Goal: Transaction & Acquisition: Purchase product/service

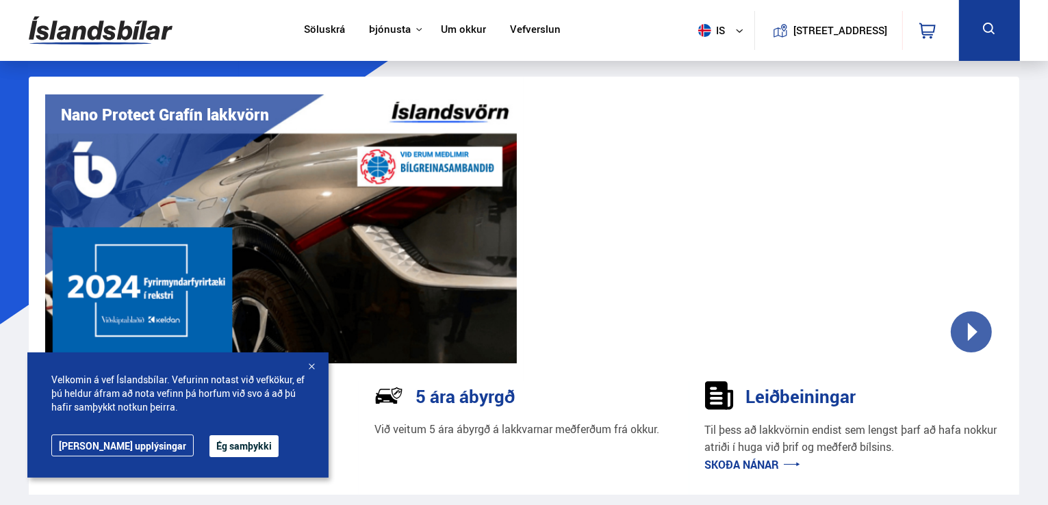
click at [313, 368] on div at bounding box center [312, 368] width 14 height 14
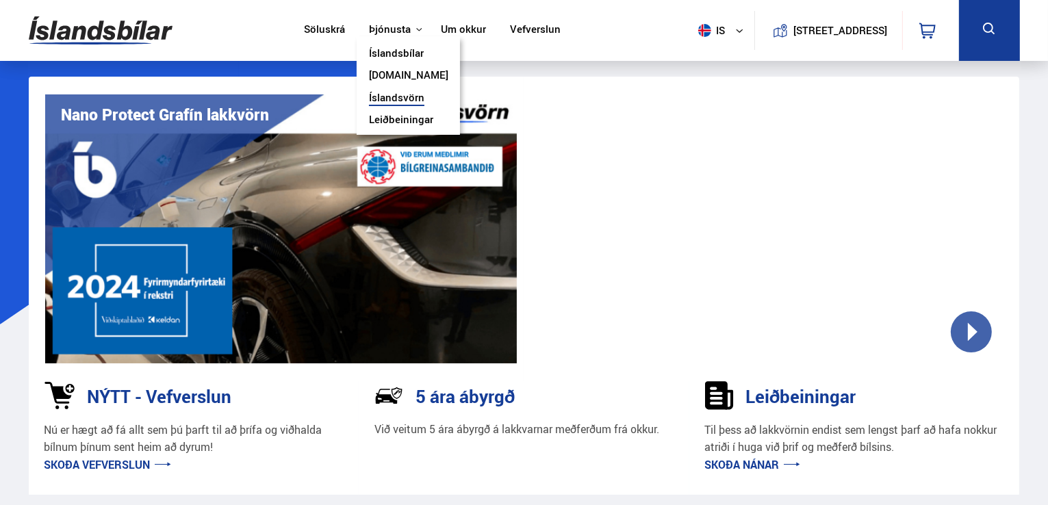
click at [405, 96] on link "Íslandsvörn" at bounding box center [396, 99] width 55 height 14
click at [403, 50] on link "Íslandsbílar" at bounding box center [396, 54] width 55 height 14
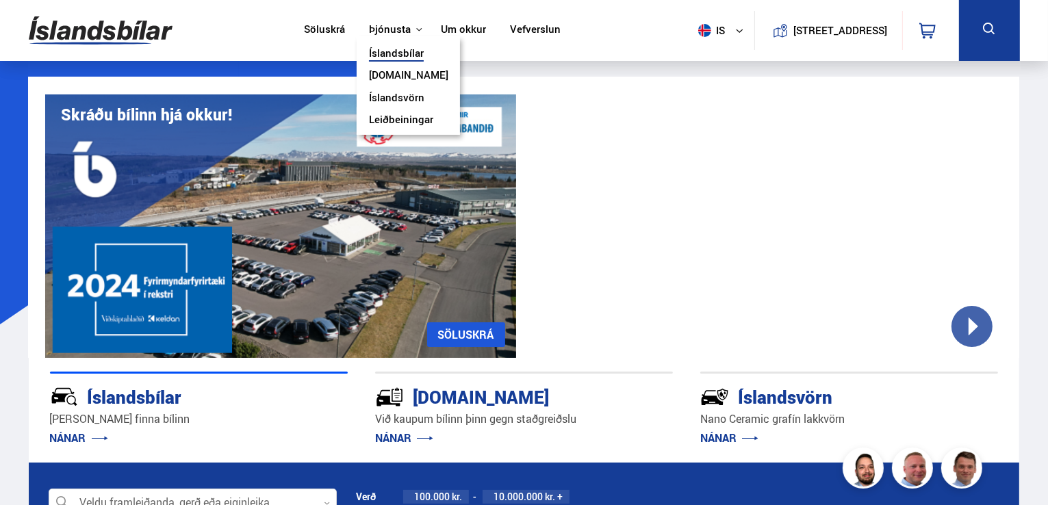
click at [405, 96] on link "Íslandsvörn" at bounding box center [396, 99] width 55 height 14
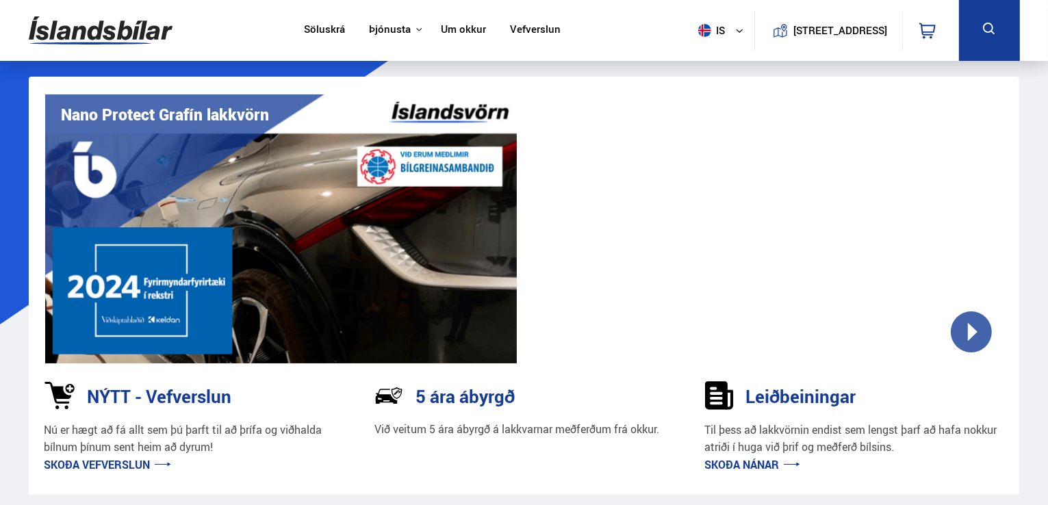
click at [539, 31] on link "Vefverslun" at bounding box center [535, 30] width 51 height 14
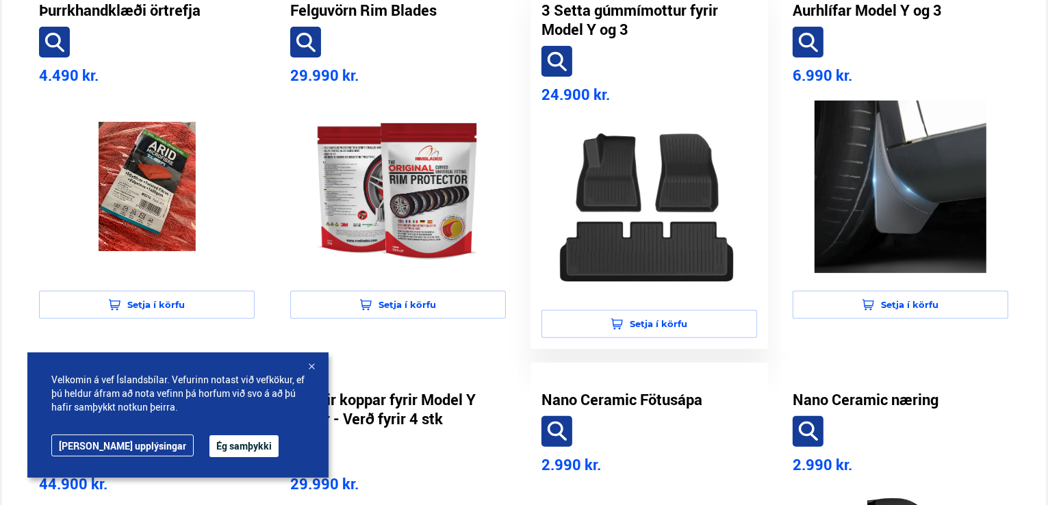
scroll to position [402, 0]
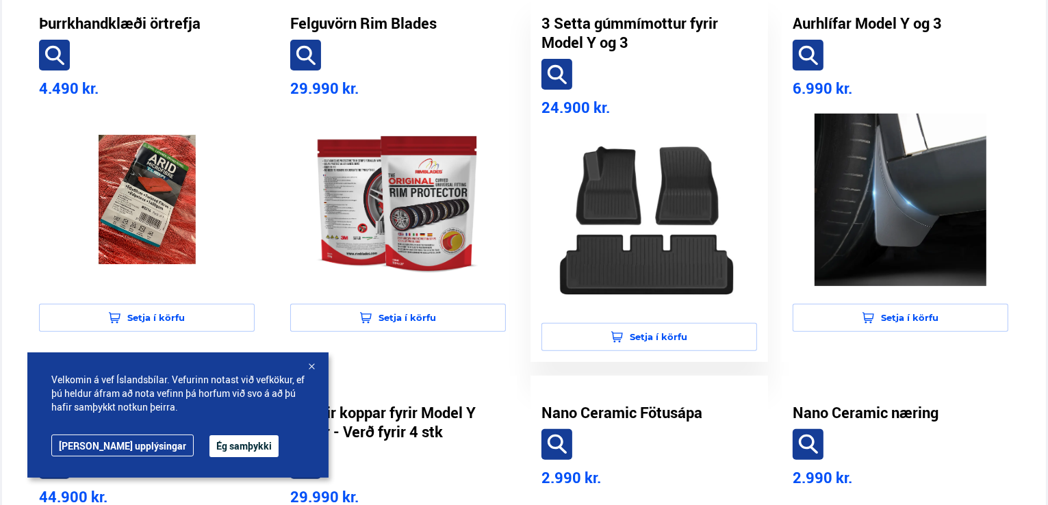
click at [618, 242] on img at bounding box center [649, 219] width 194 height 172
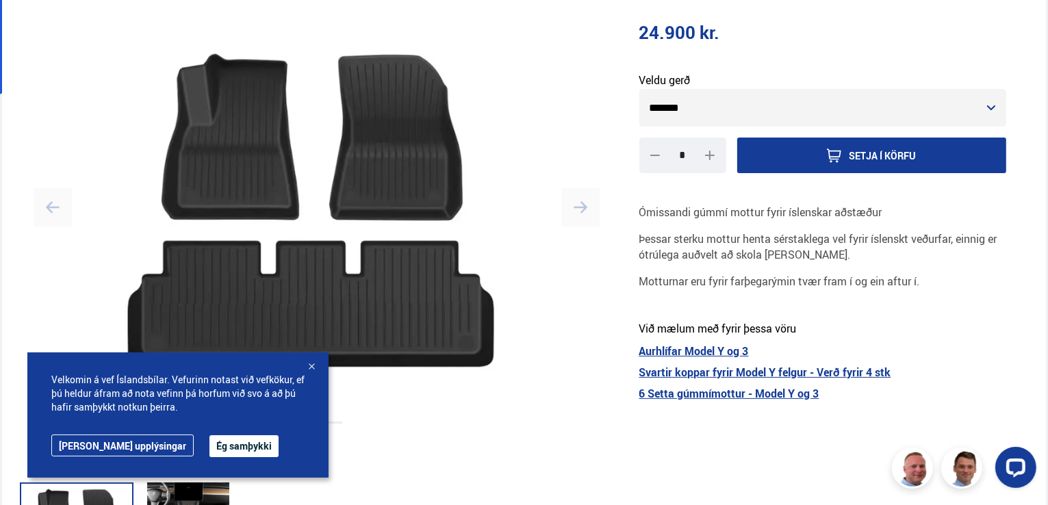
scroll to position [266, 0]
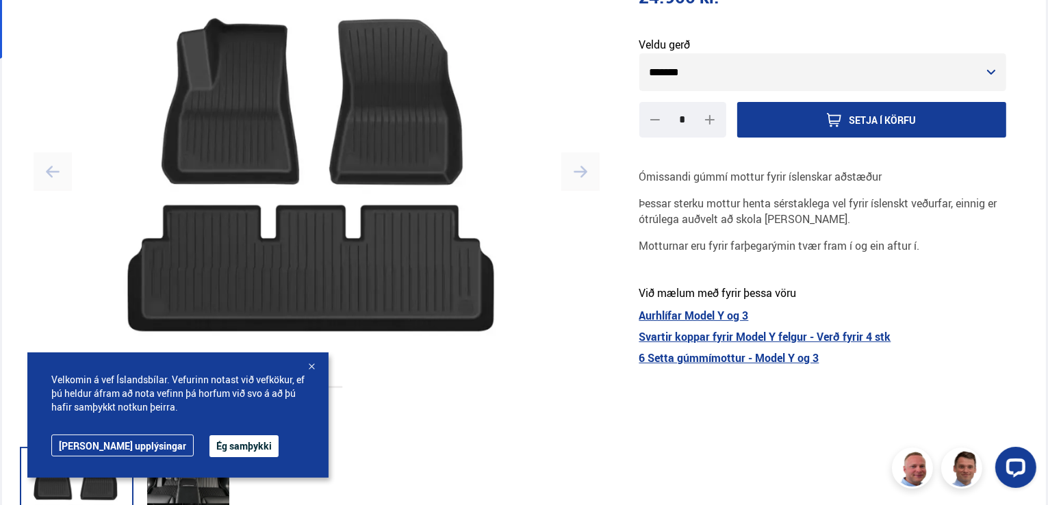
click at [479, 310] on img at bounding box center [316, 172] width 531 height 356
click at [577, 173] on icon "button" at bounding box center [581, 172] width 14 height 14
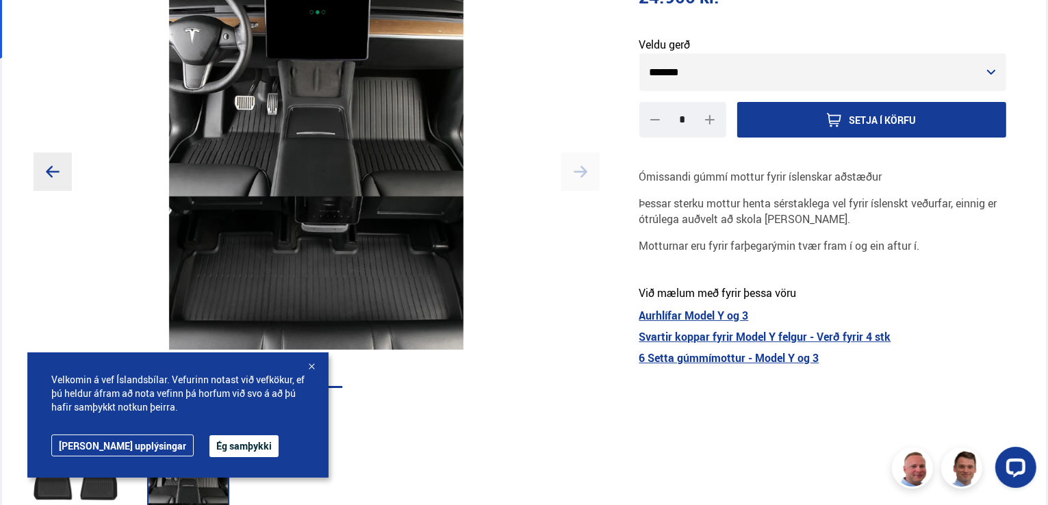
click at [577, 173] on icon "button" at bounding box center [581, 172] width 14 height 14
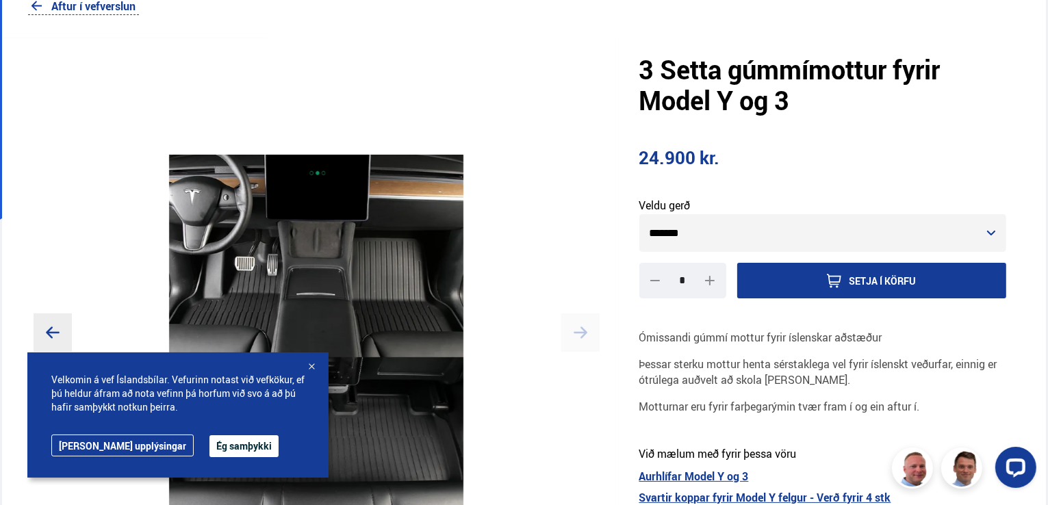
scroll to position [103, 0]
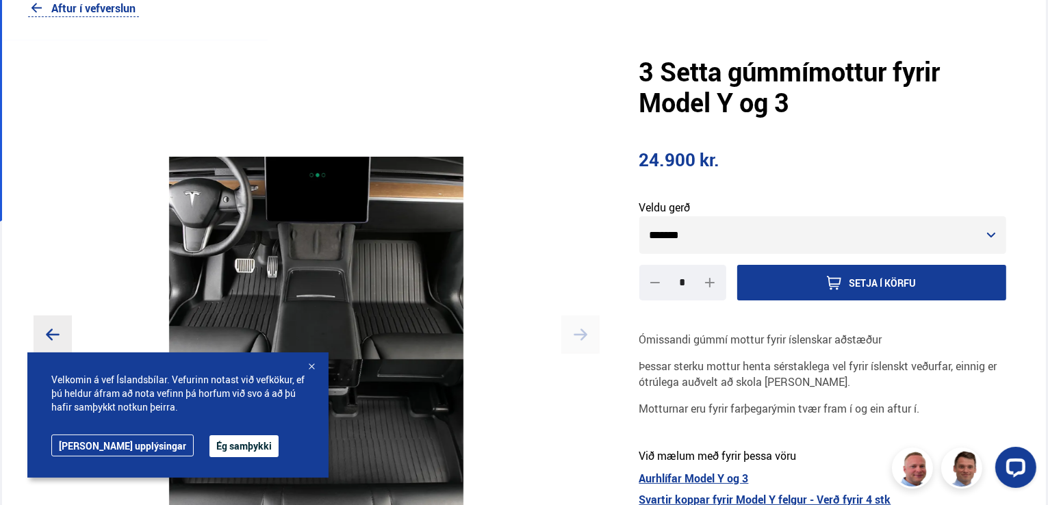
click at [992, 235] on select "******* *******" at bounding box center [823, 235] width 368 height 38
click at [52, 10] on link "Aftur í vefverslun" at bounding box center [83, 8] width 110 height 18
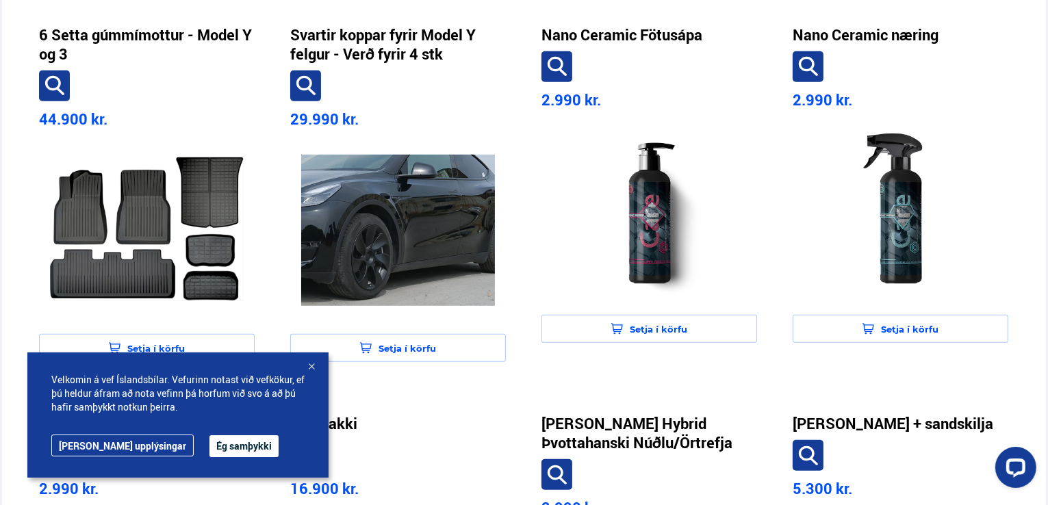
scroll to position [787, 0]
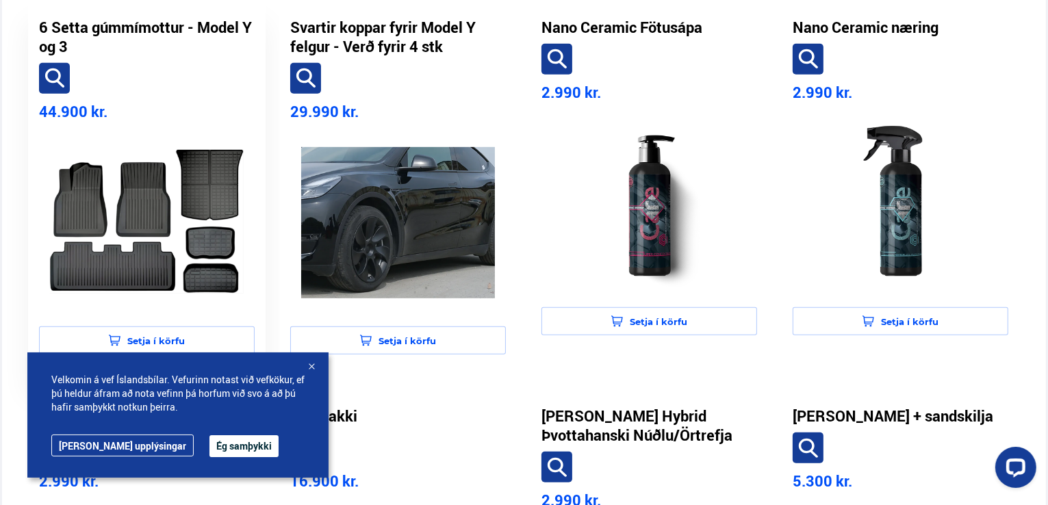
click at [170, 233] on img at bounding box center [147, 223] width 194 height 172
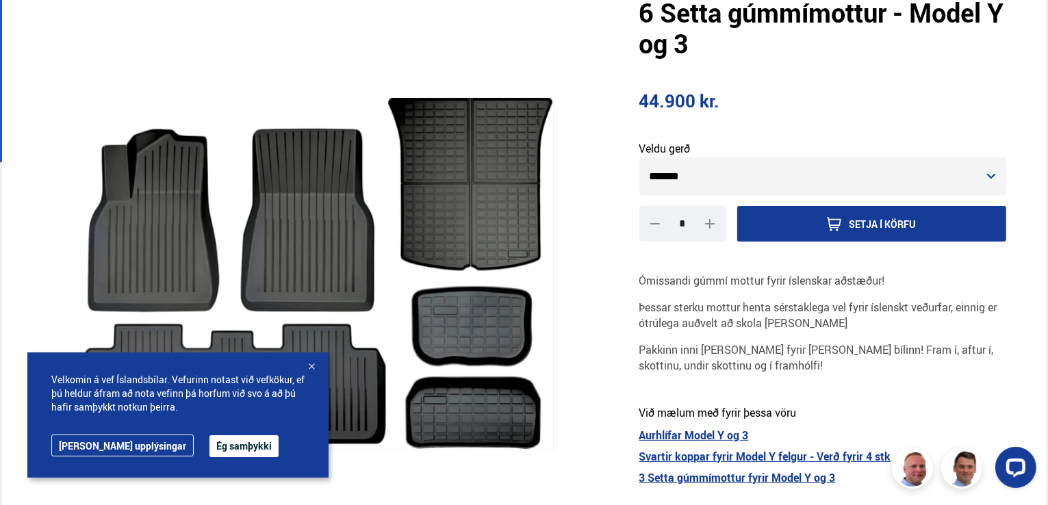
scroll to position [162, 0]
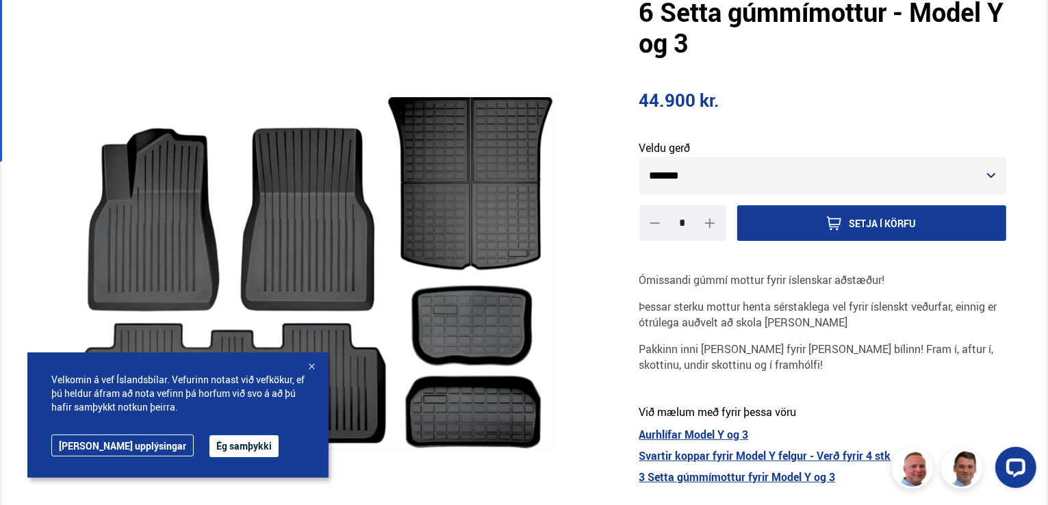
click at [468, 249] on img at bounding box center [316, 275] width 531 height 356
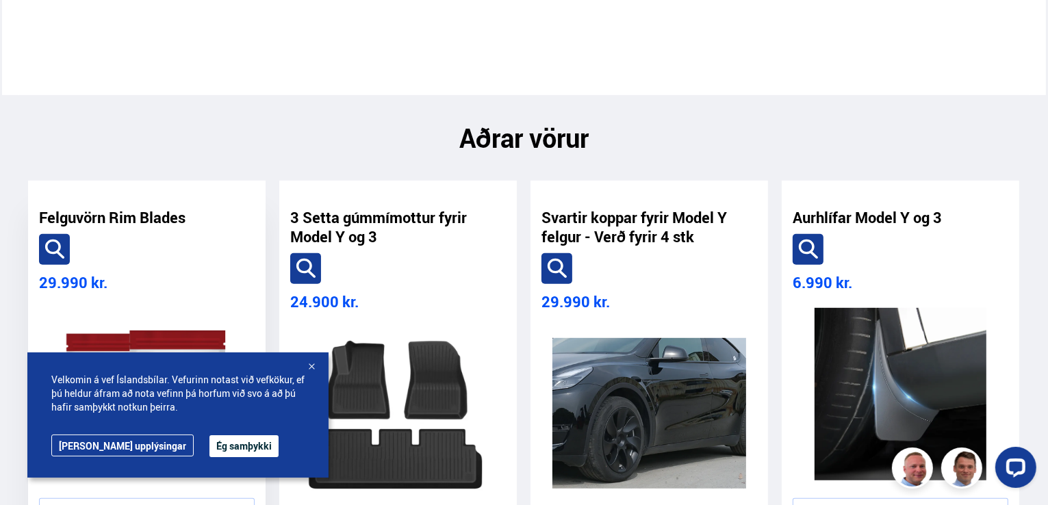
scroll to position [0, 0]
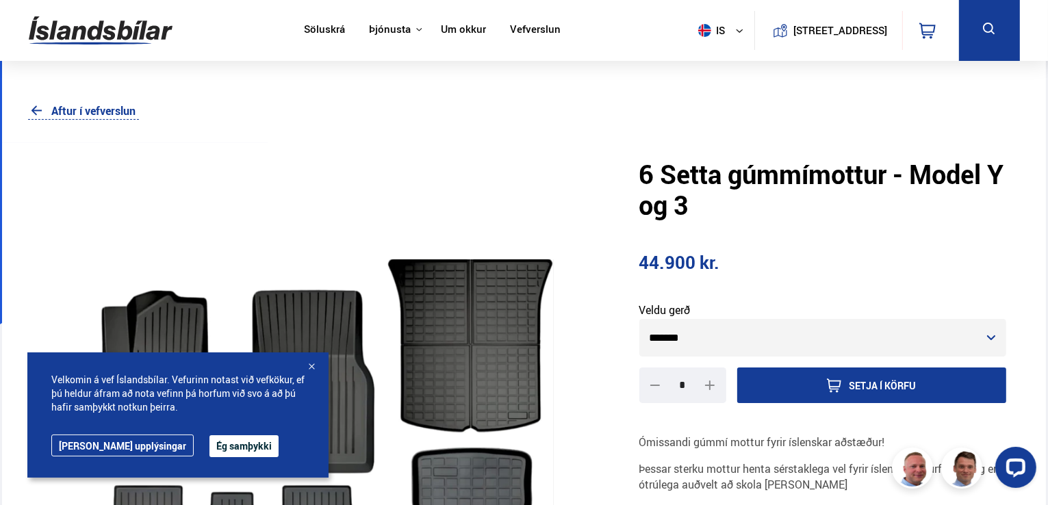
click at [101, 109] on link "Aftur í vefverslun" at bounding box center [83, 111] width 110 height 18
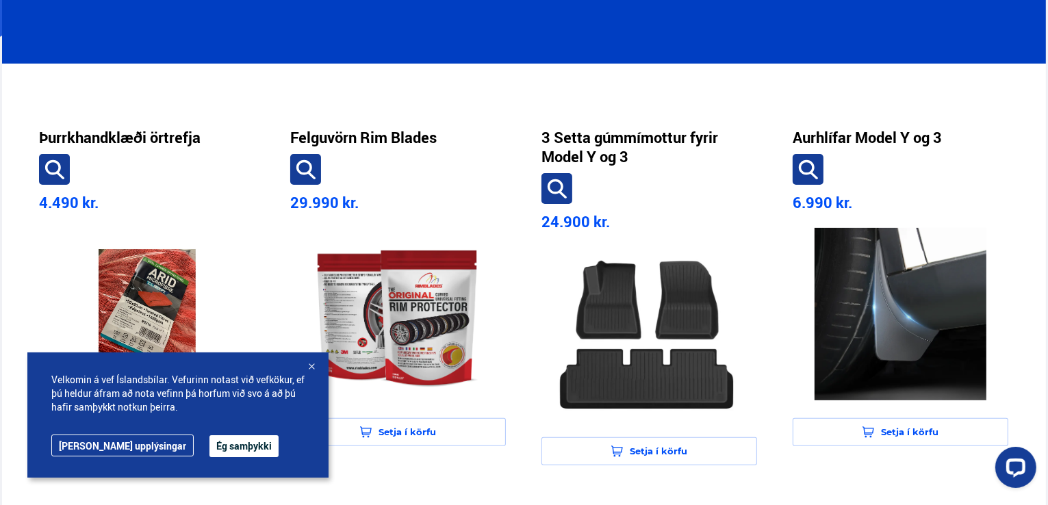
scroll to position [299, 0]
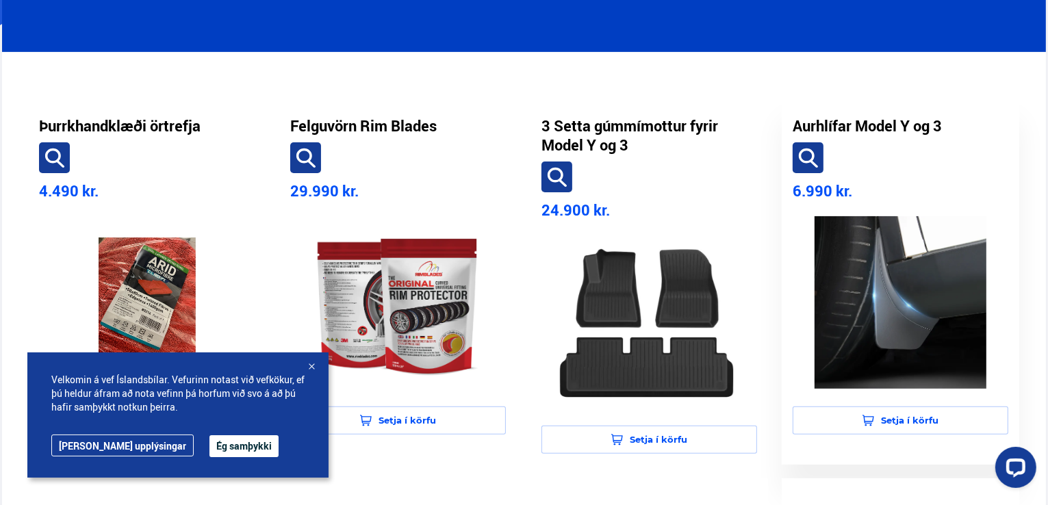
click at [854, 288] on img at bounding box center [900, 302] width 194 height 172
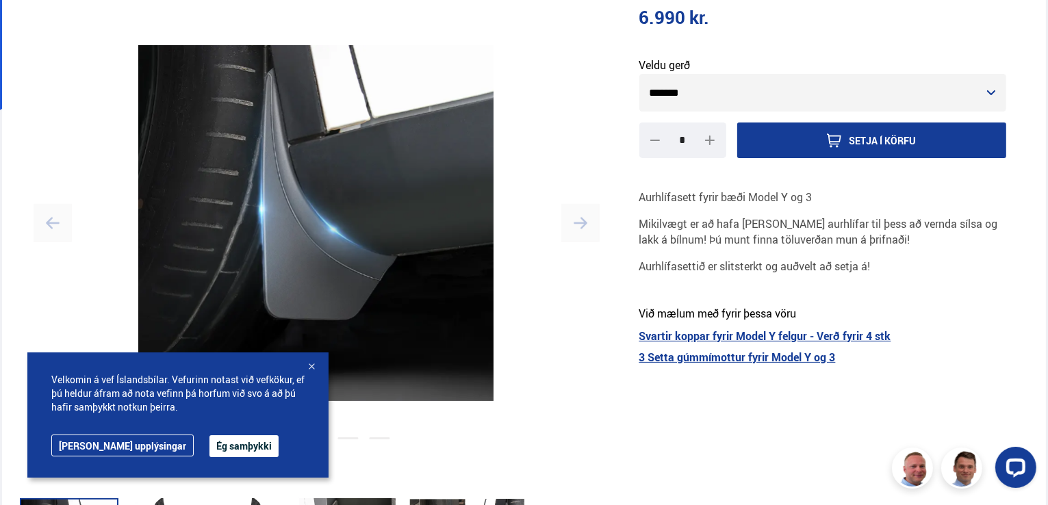
scroll to position [214, 0]
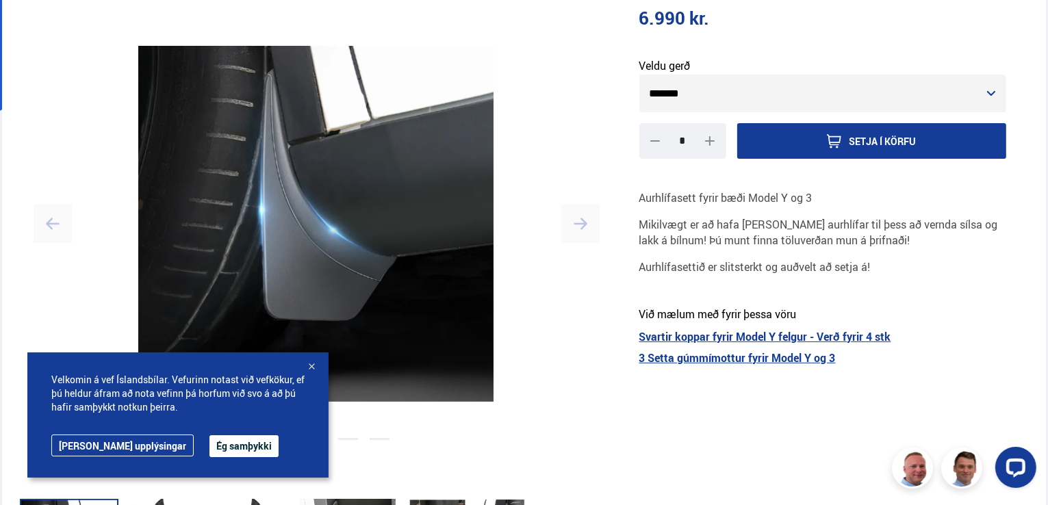
click at [580, 223] on icon "button" at bounding box center [581, 224] width 14 height 12
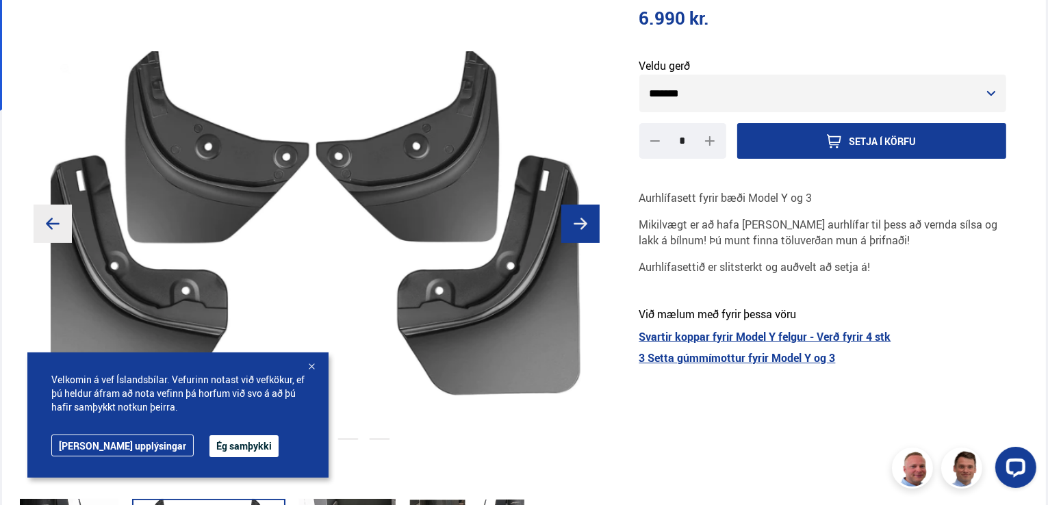
click at [580, 223] on icon "button" at bounding box center [581, 224] width 14 height 12
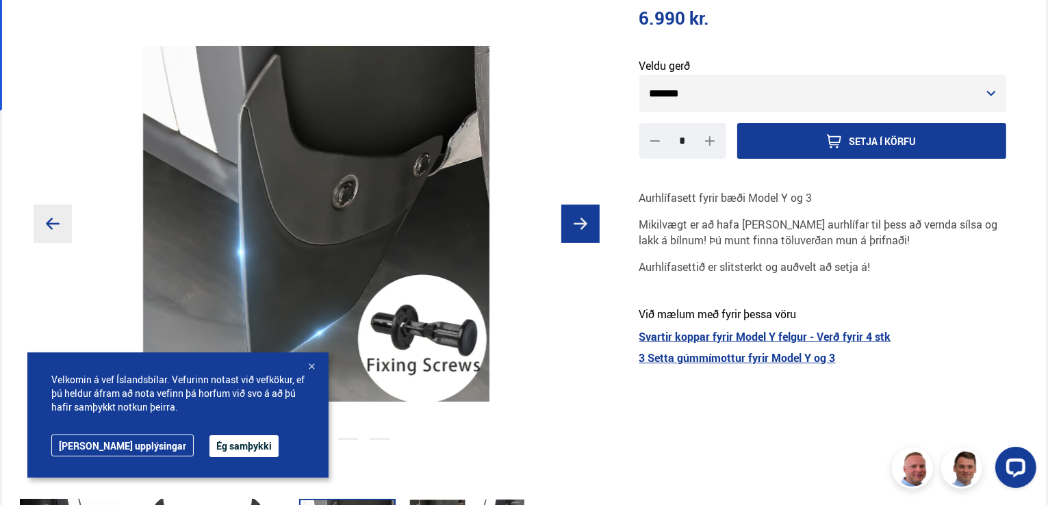
click at [580, 223] on icon "button" at bounding box center [581, 224] width 14 height 12
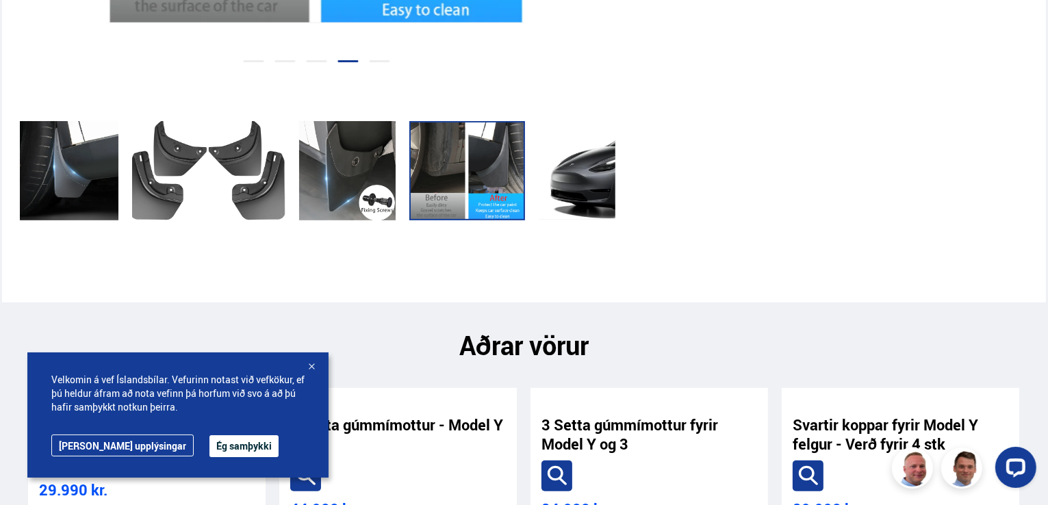
scroll to position [632, 0]
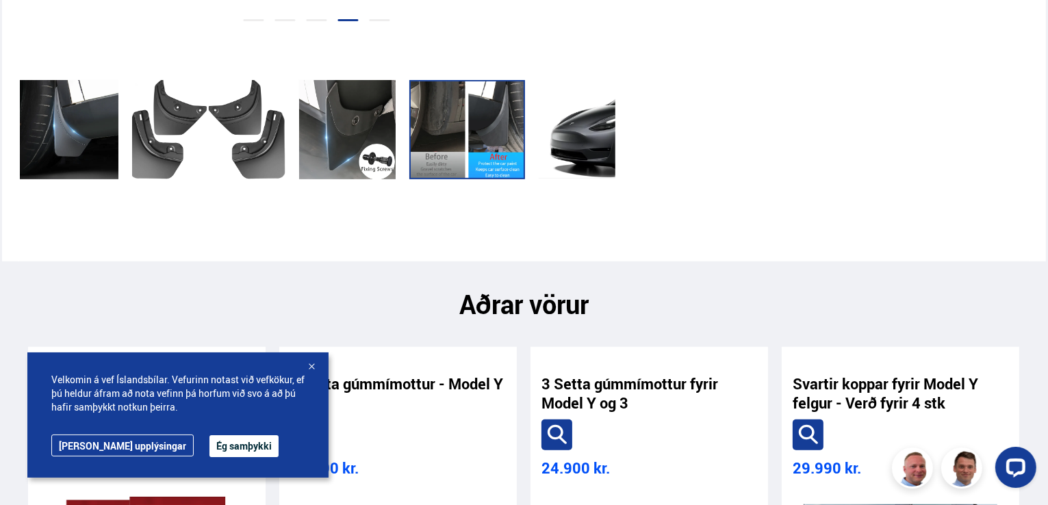
click at [579, 154] on div at bounding box center [621, 129] width 164 height 99
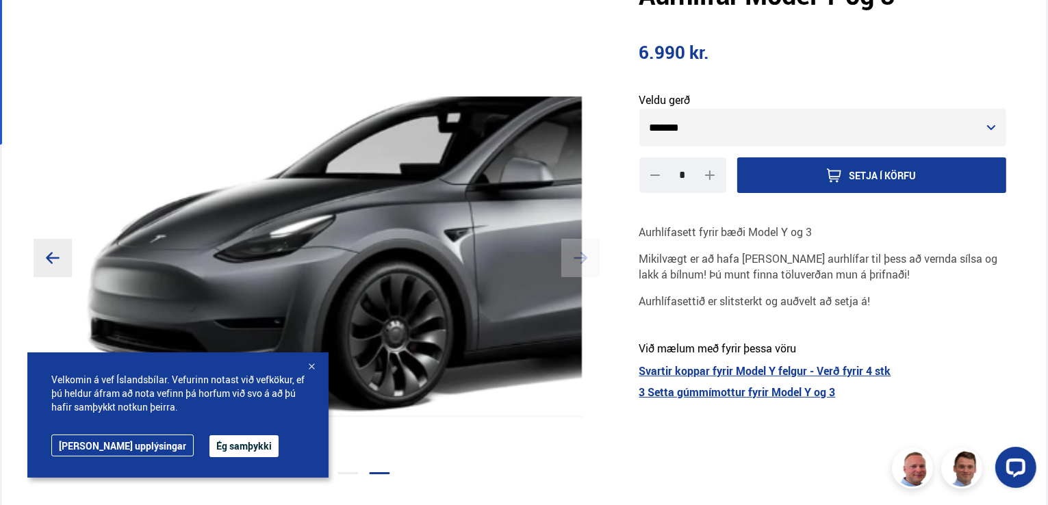
scroll to position [196, 0]
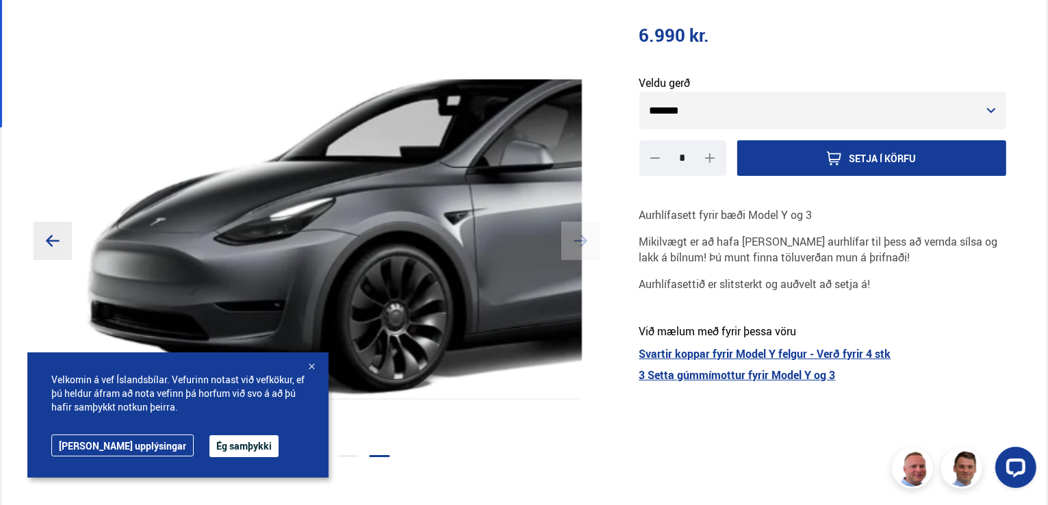
click at [575, 235] on icon "button" at bounding box center [581, 241] width 14 height 14
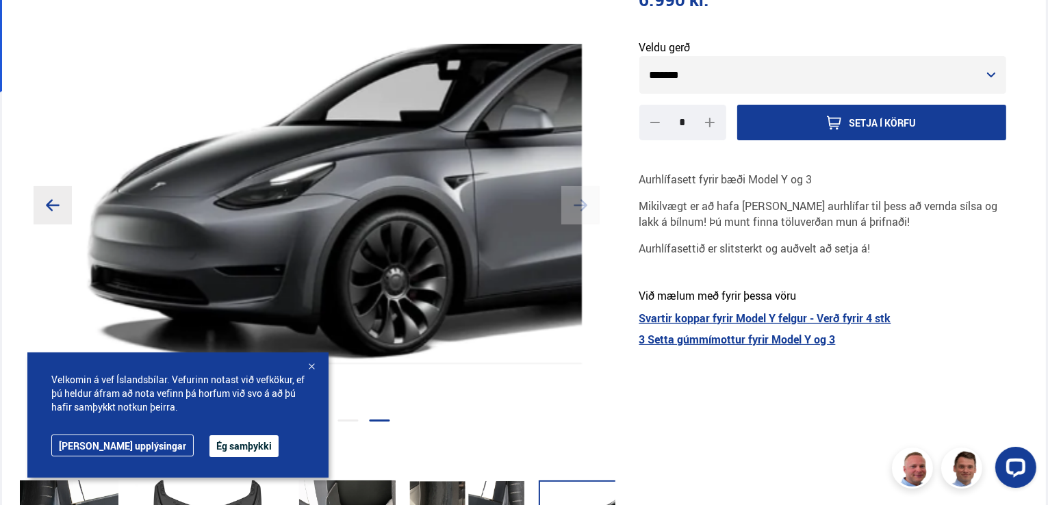
scroll to position [248, 0]
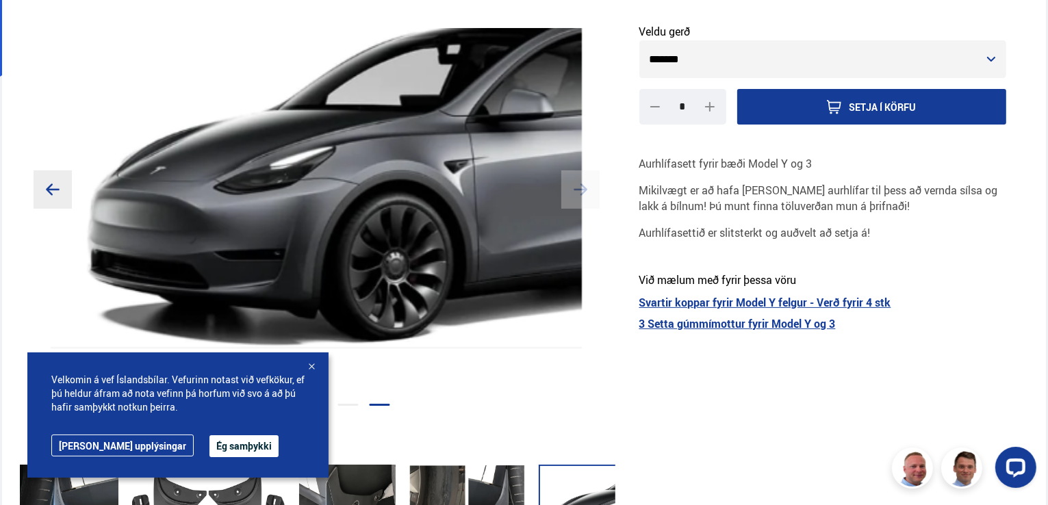
click at [575, 235] on img at bounding box center [316, 190] width 531 height 356
click at [578, 196] on button "button" at bounding box center [580, 189] width 38 height 38
click at [63, 192] on button "button" at bounding box center [53, 189] width 38 height 38
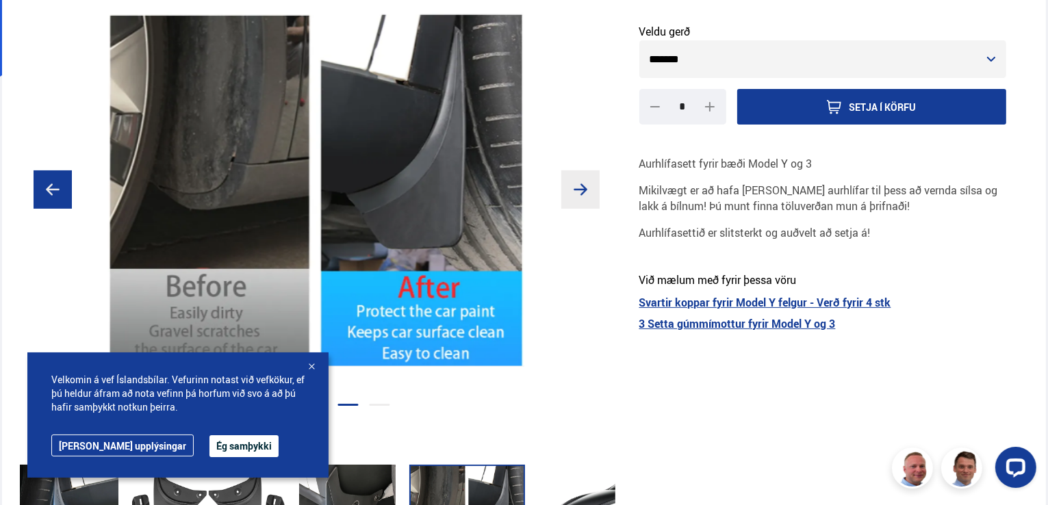
click at [63, 192] on button "button" at bounding box center [53, 189] width 38 height 38
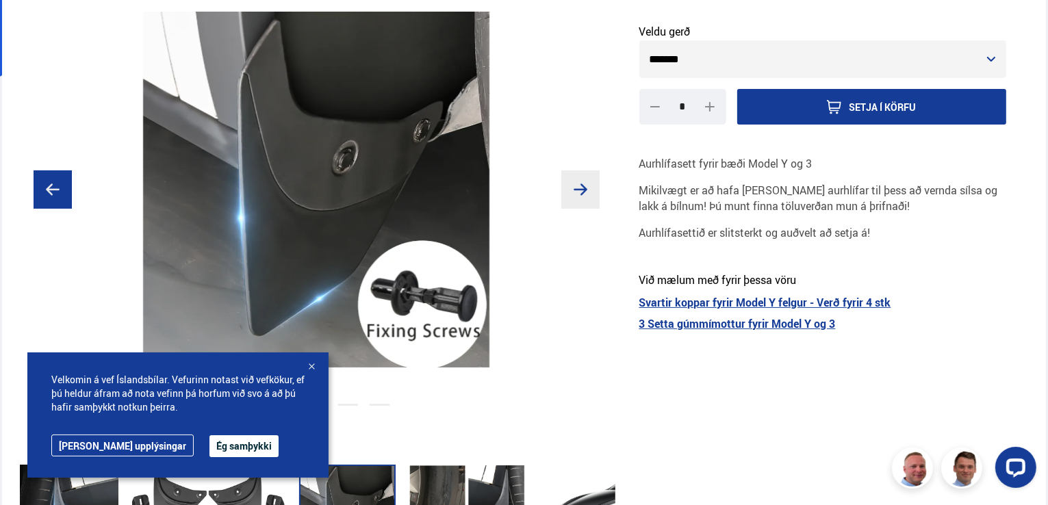
click at [63, 192] on button "button" at bounding box center [53, 189] width 38 height 38
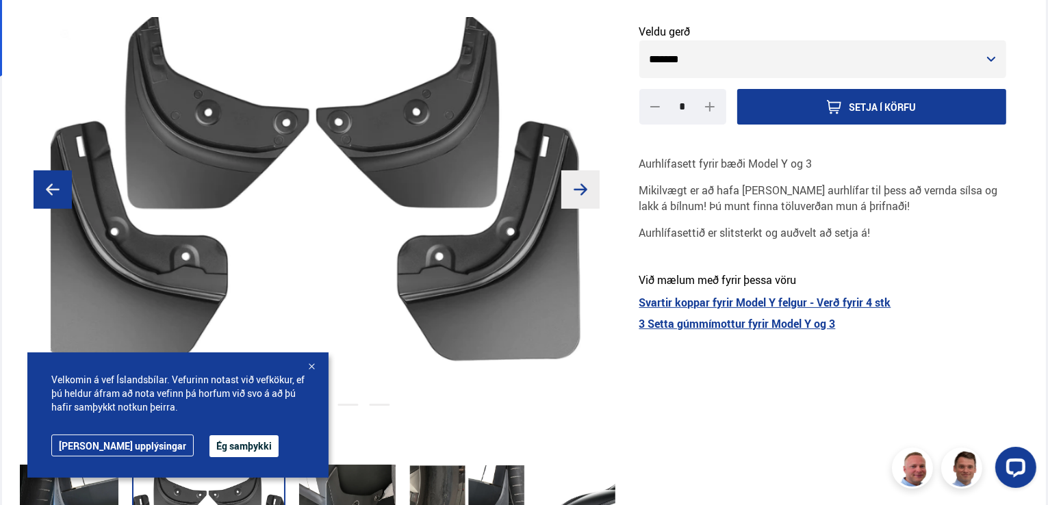
click at [63, 192] on button "button" at bounding box center [53, 189] width 38 height 38
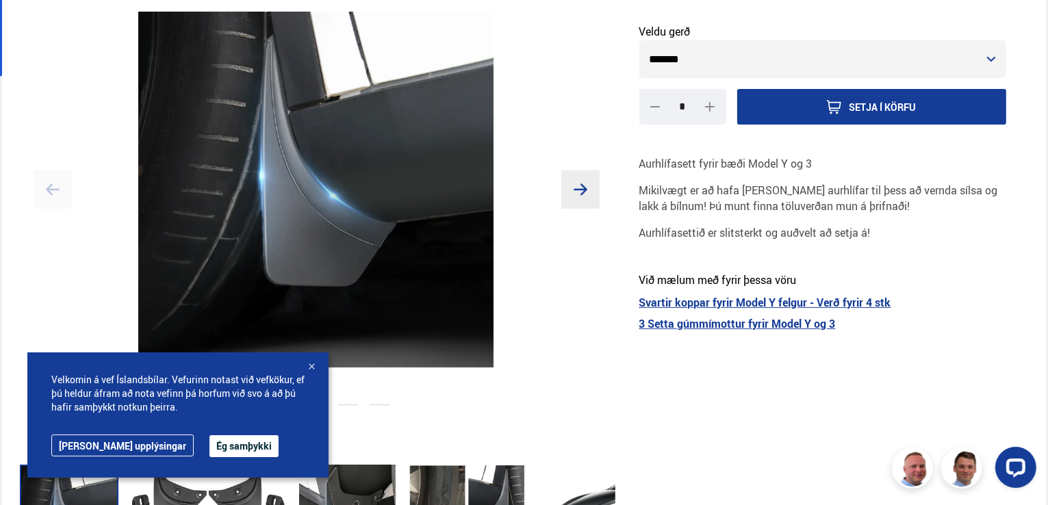
click at [63, 192] on button "button" at bounding box center [53, 189] width 38 height 38
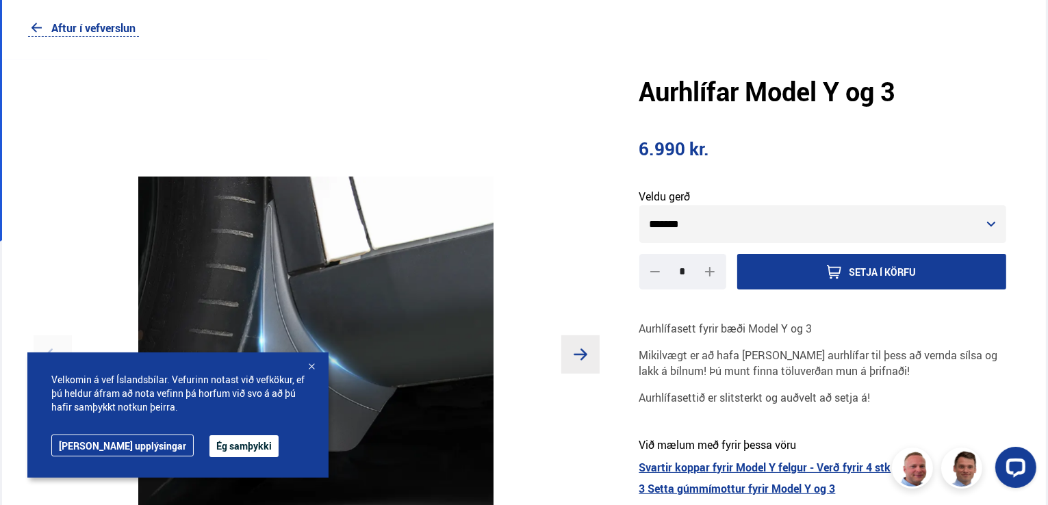
scroll to position [0, 0]
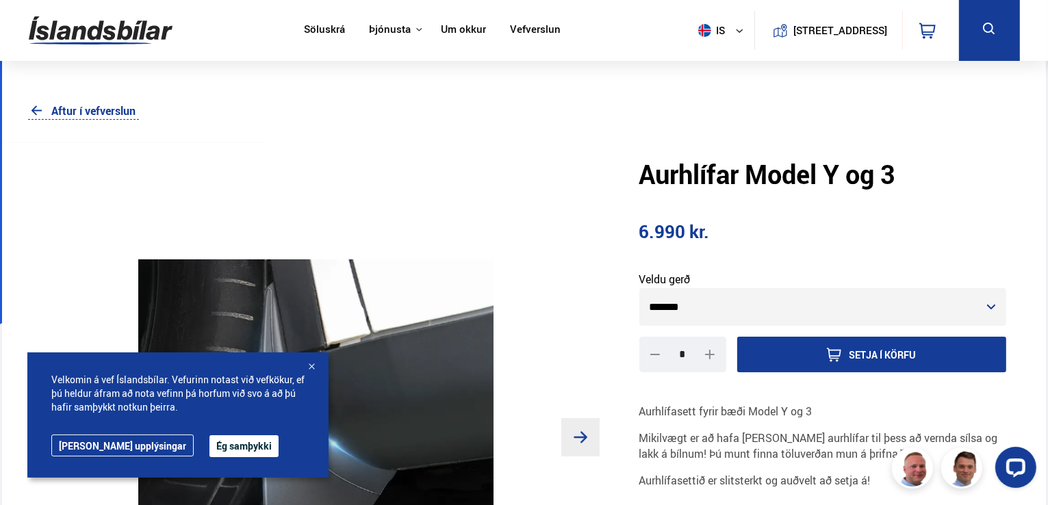
click at [60, 107] on link "Aftur í vefverslun" at bounding box center [83, 111] width 110 height 18
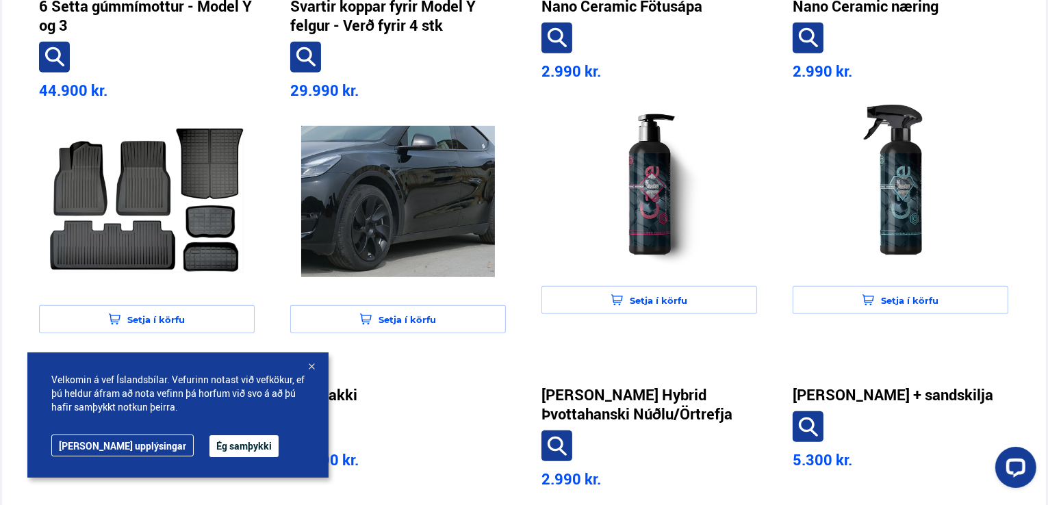
scroll to position [838, 0]
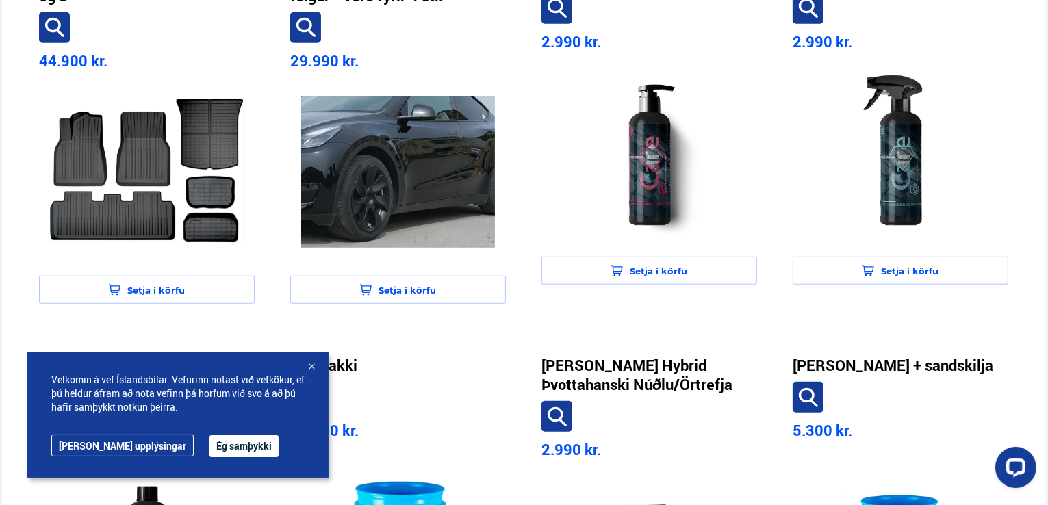
click at [309, 365] on div at bounding box center [312, 368] width 14 height 14
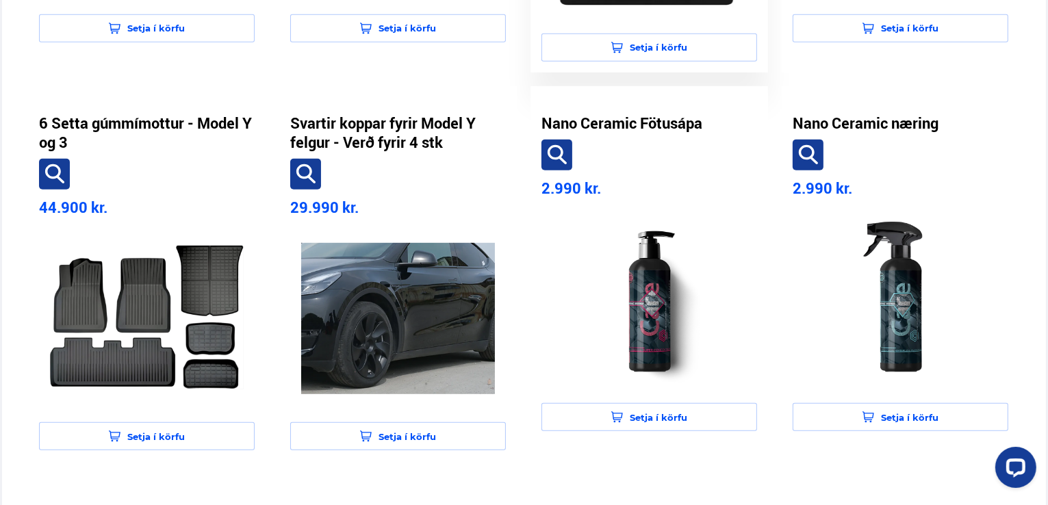
scroll to position [719, 0]
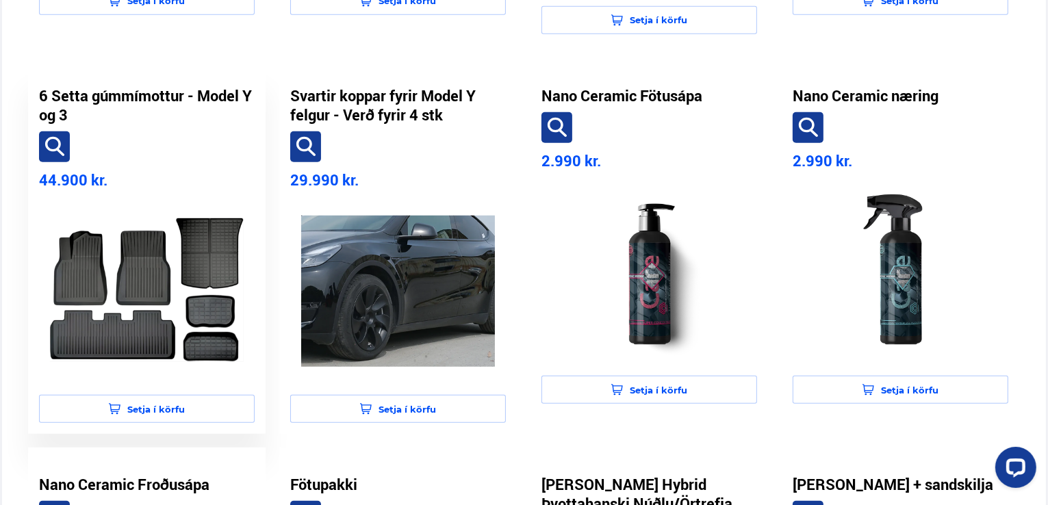
click at [131, 294] on img at bounding box center [147, 291] width 194 height 172
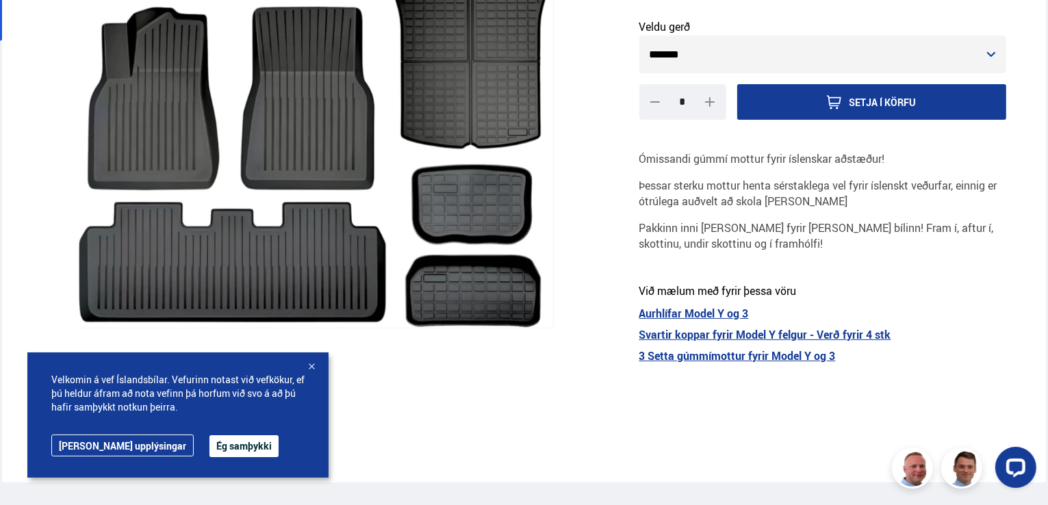
scroll to position [282, 0]
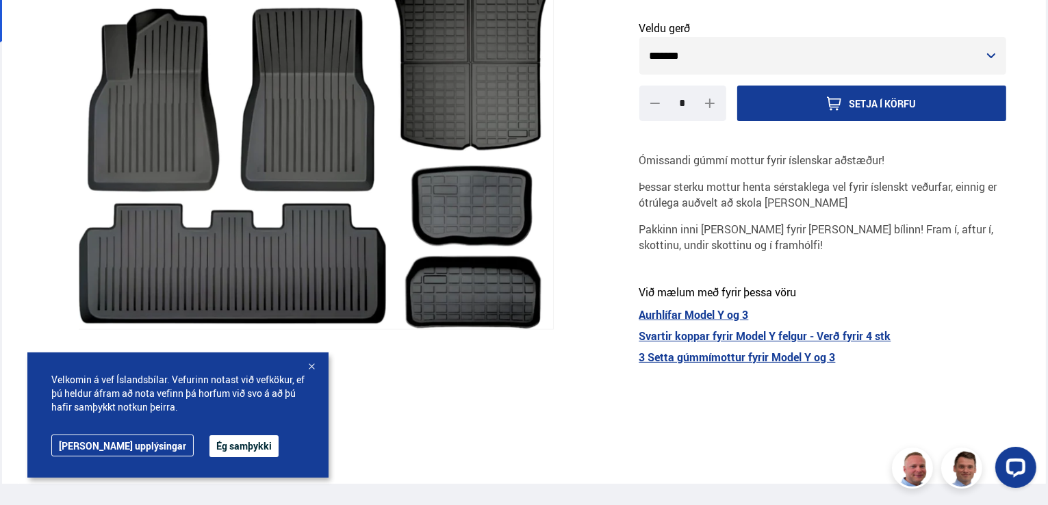
click at [428, 433] on section at bounding box center [316, 172] width 597 height 623
click at [313, 367] on div at bounding box center [312, 368] width 14 height 14
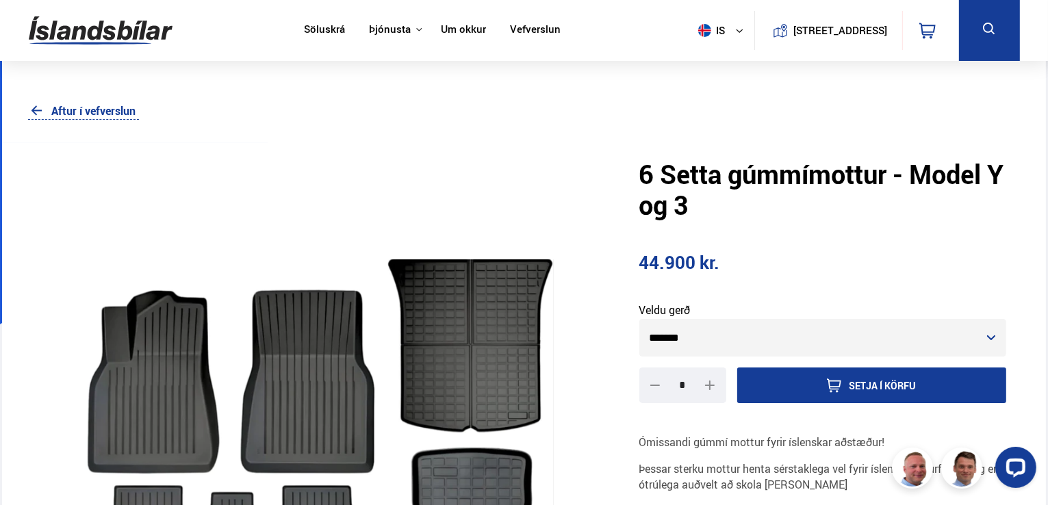
scroll to position [0, 0]
click at [66, 108] on link "Aftur í vefverslun" at bounding box center [83, 111] width 110 height 18
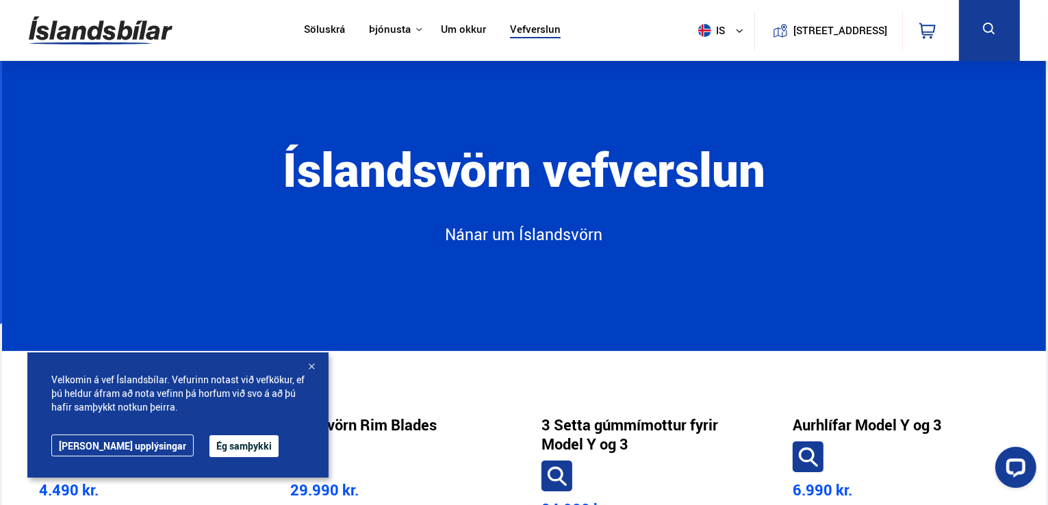
click at [311, 363] on div at bounding box center [312, 368] width 14 height 14
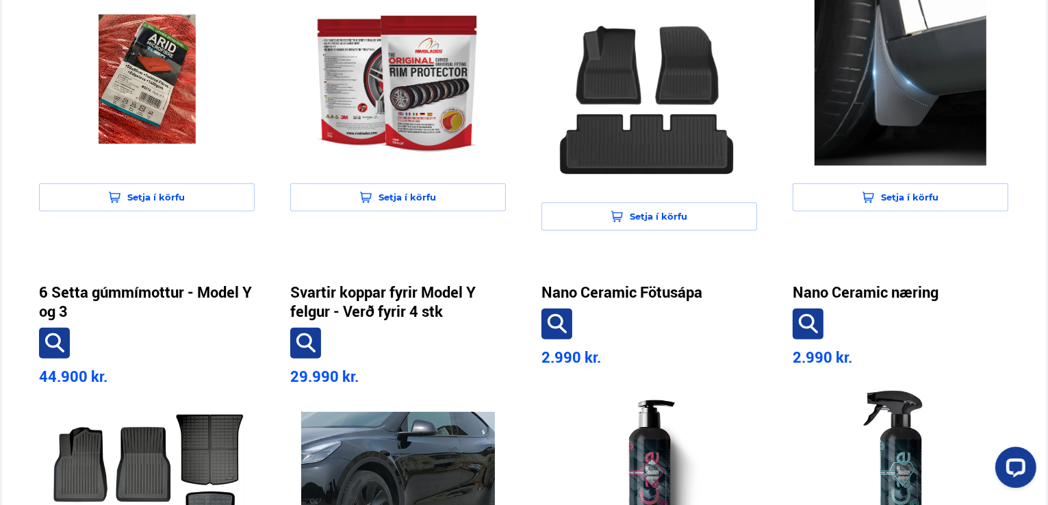
scroll to position [539, 0]
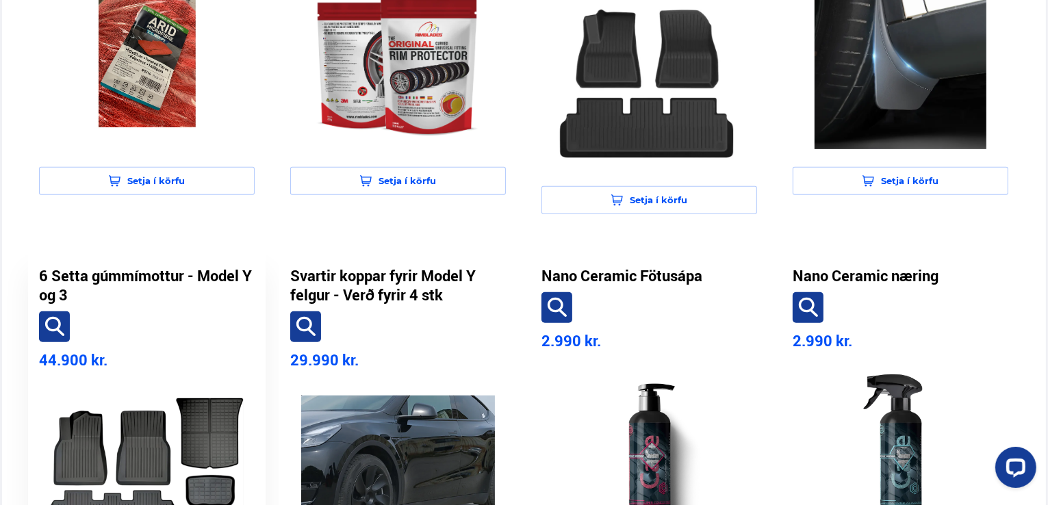
click at [126, 334] on div "6 Setta gúmmímottur - Model Y og 3 44.900 kr. Setja í körfu" at bounding box center [146, 427] width 237 height 376
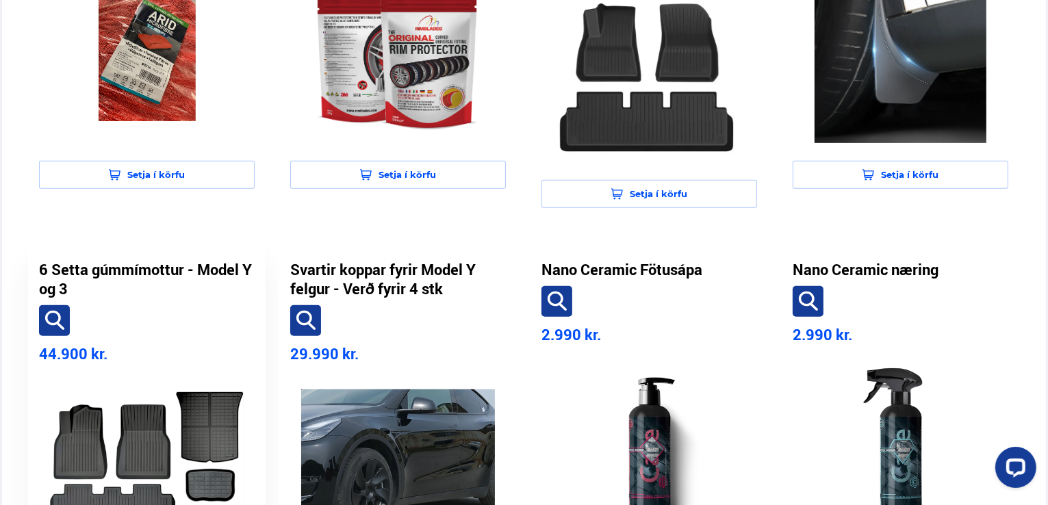
scroll to position [513, 0]
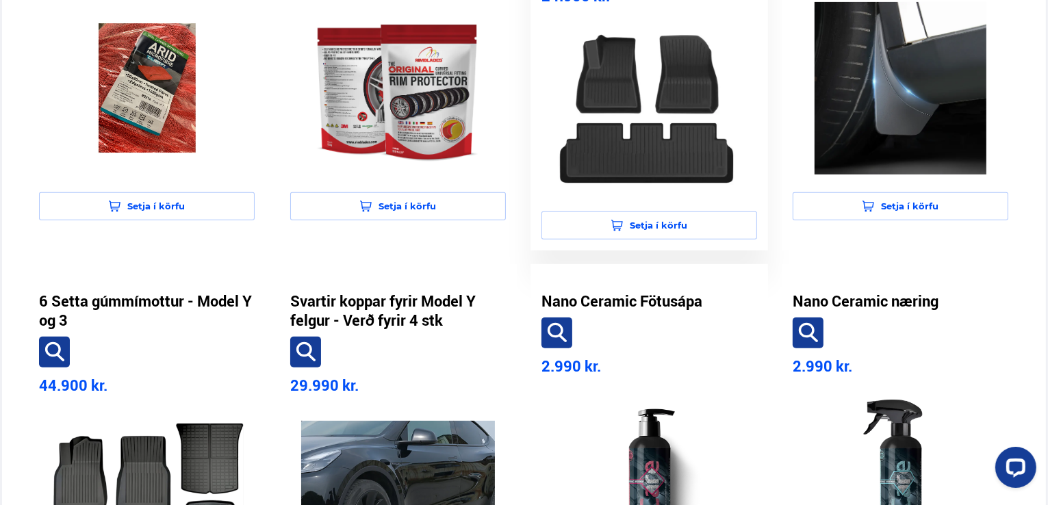
click at [657, 105] on img at bounding box center [649, 107] width 194 height 172
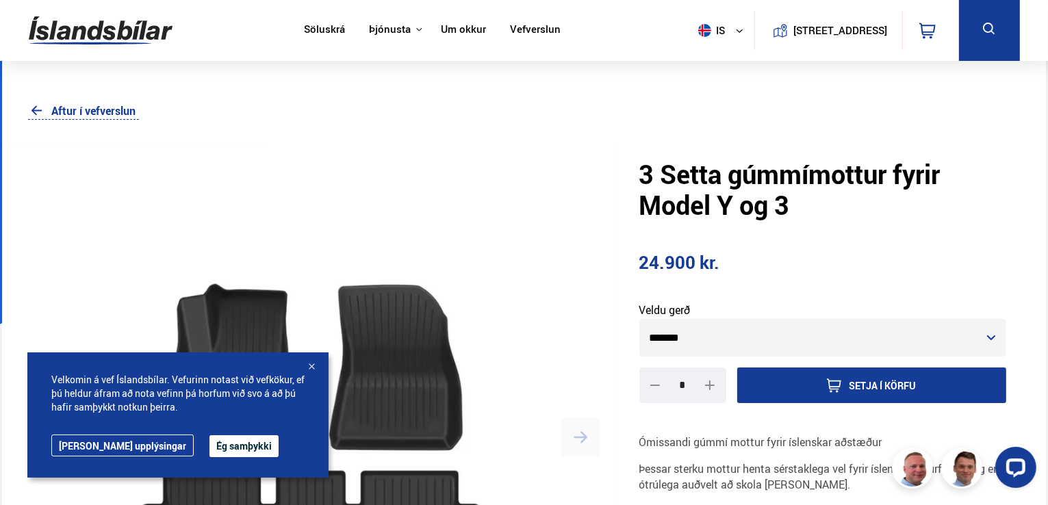
click at [94, 109] on link "Aftur í vefverslun" at bounding box center [83, 111] width 110 height 18
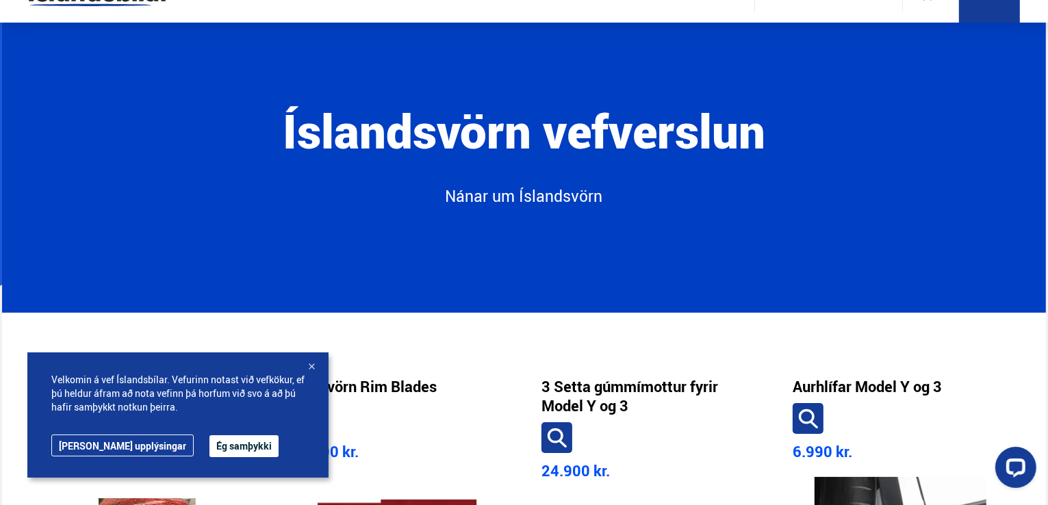
scroll to position [42, 0]
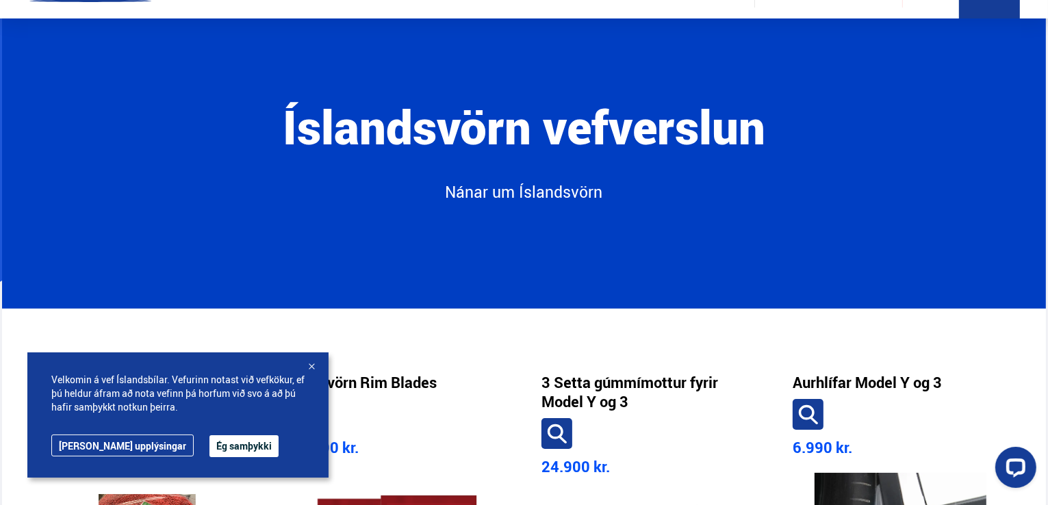
click at [311, 365] on div at bounding box center [312, 368] width 14 height 14
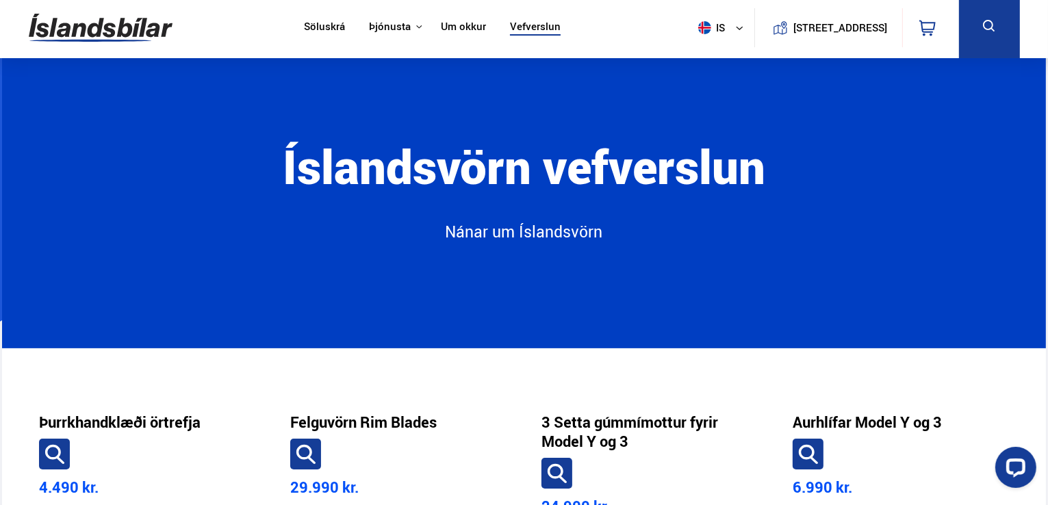
scroll to position [0, 0]
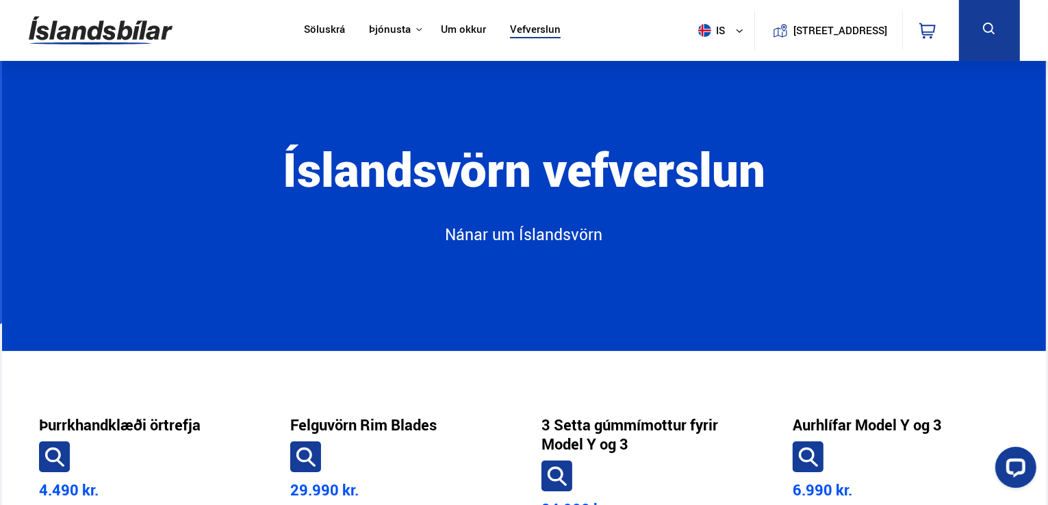
click at [331, 31] on link "Söluskrá" at bounding box center [324, 30] width 41 height 14
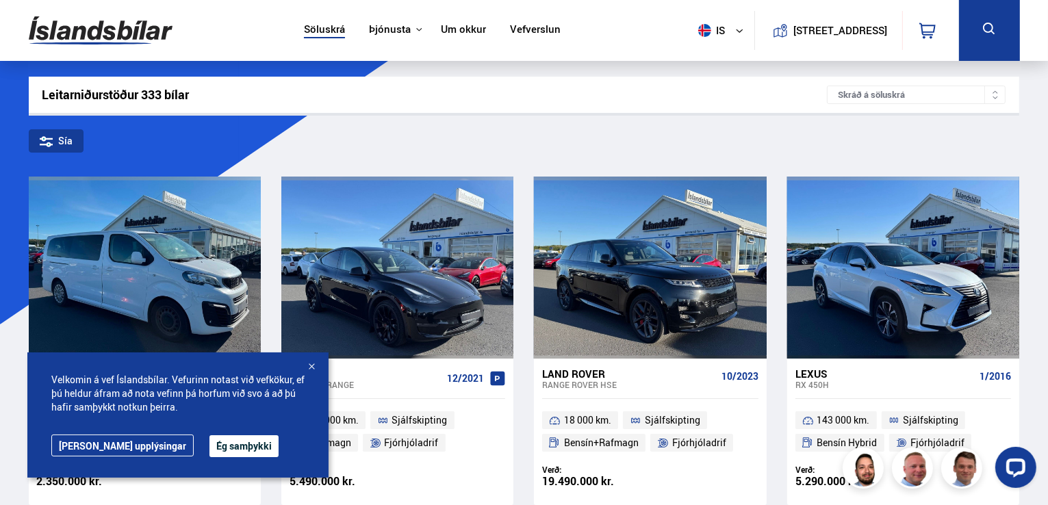
click at [307, 370] on div at bounding box center [312, 368] width 14 height 14
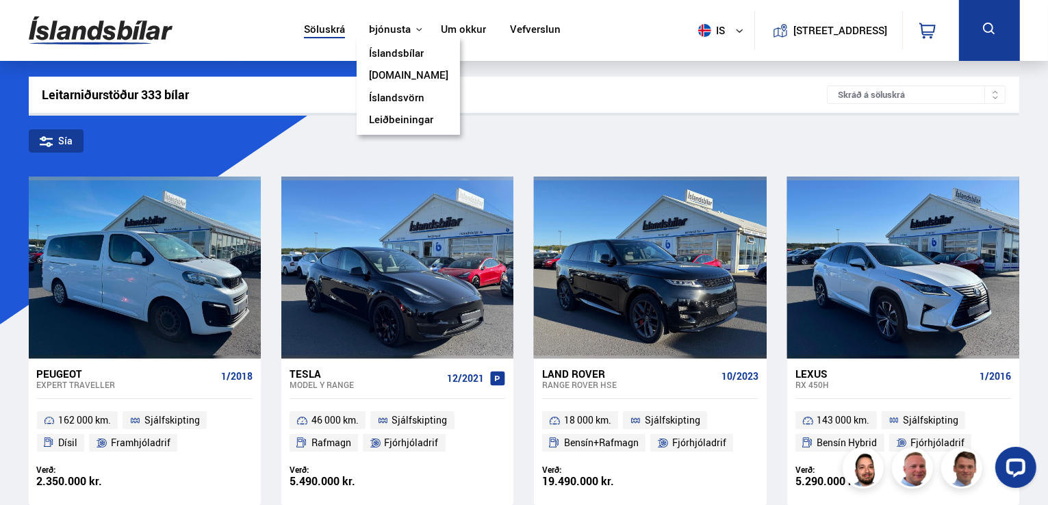
click at [413, 121] on link "Leiðbeiningar" at bounding box center [401, 121] width 64 height 14
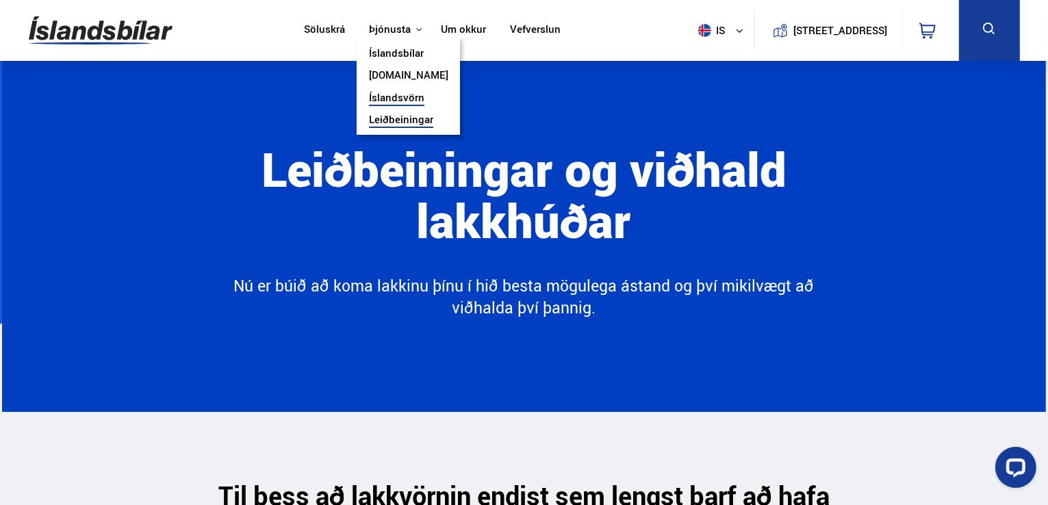
click at [401, 100] on link "Íslandsvörn" at bounding box center [396, 99] width 55 height 14
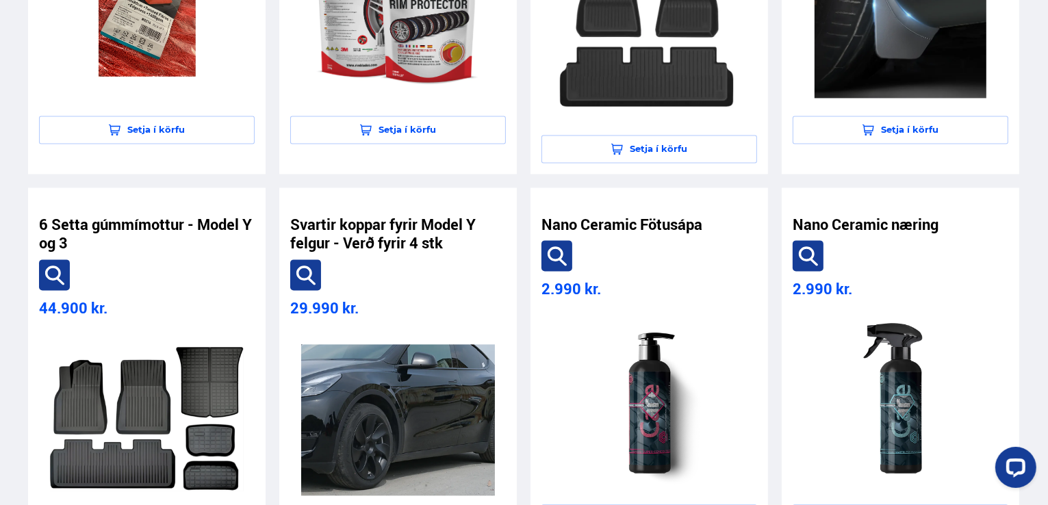
scroll to position [2920, 0]
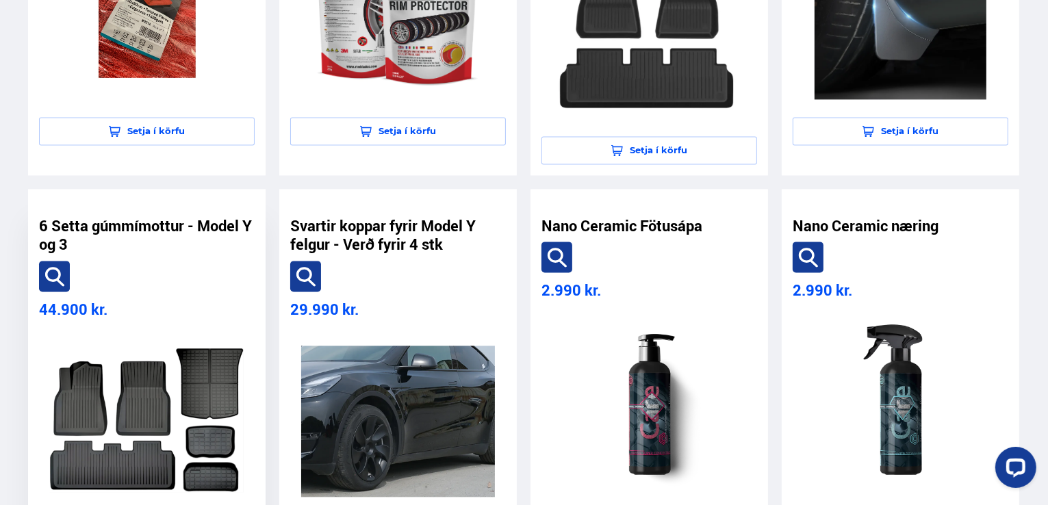
click at [107, 378] on img at bounding box center [147, 421] width 194 height 172
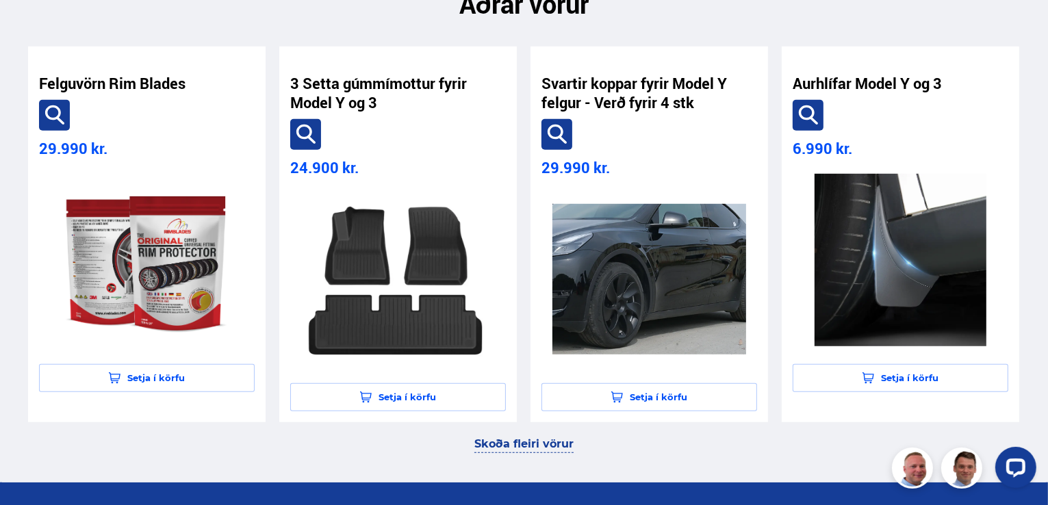
scroll to position [950, 0]
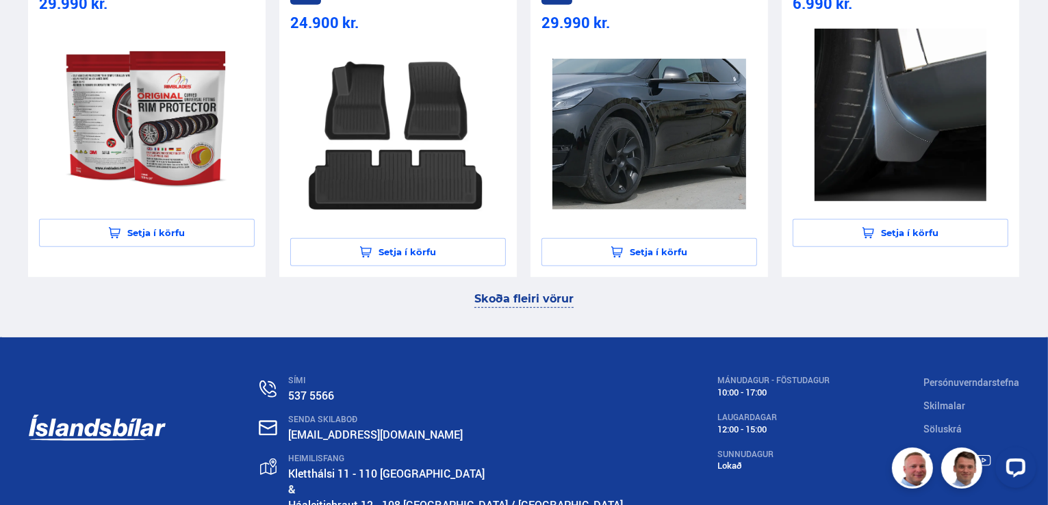
click at [500, 300] on link "Skoða fleiri vörur" at bounding box center [523, 299] width 99 height 18
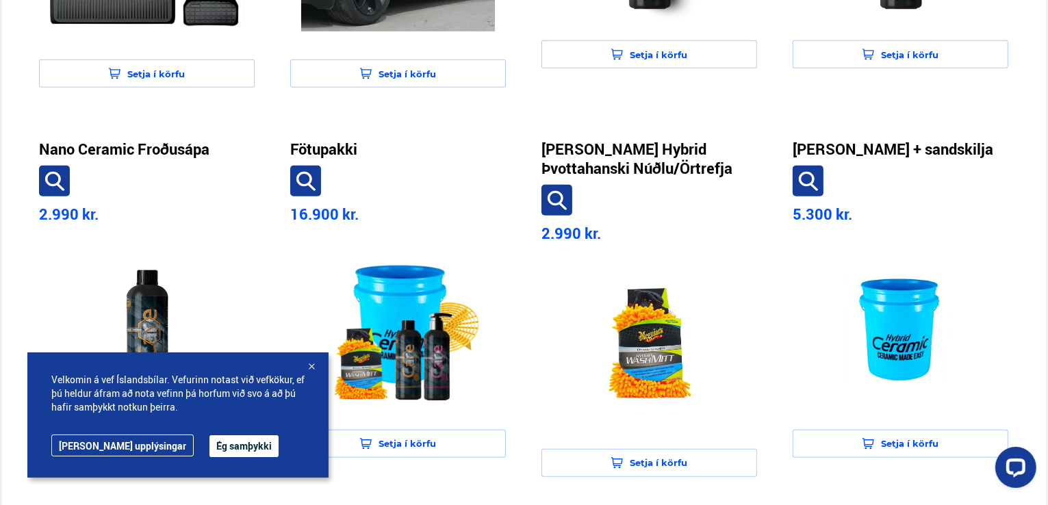
scroll to position [878, 0]
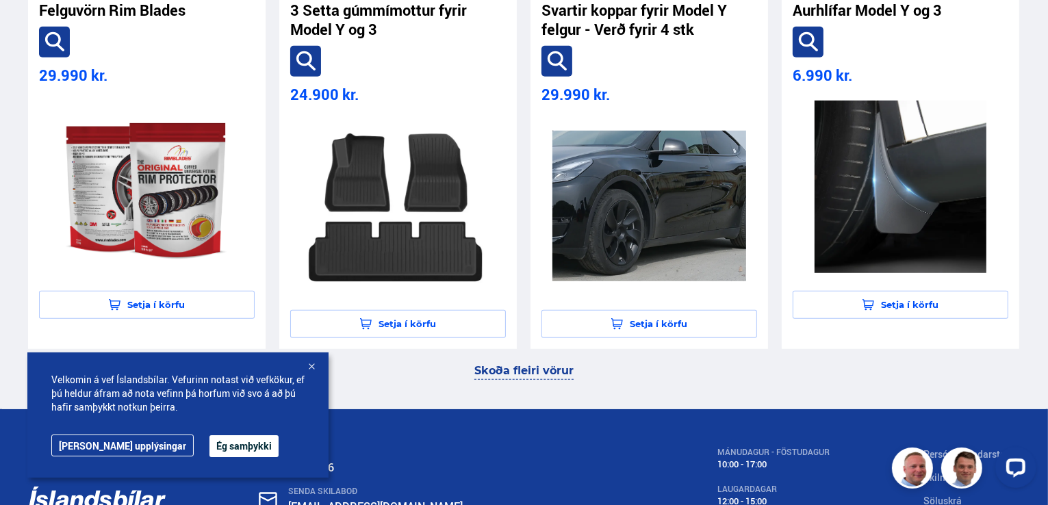
scroll to position [950, 0]
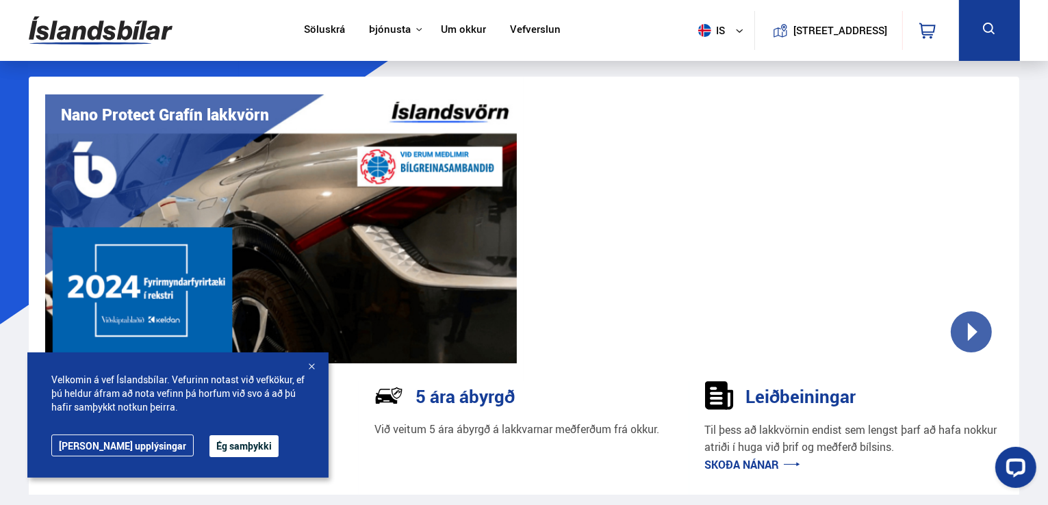
click at [980, 333] on div at bounding box center [766, 228] width 472 height 269
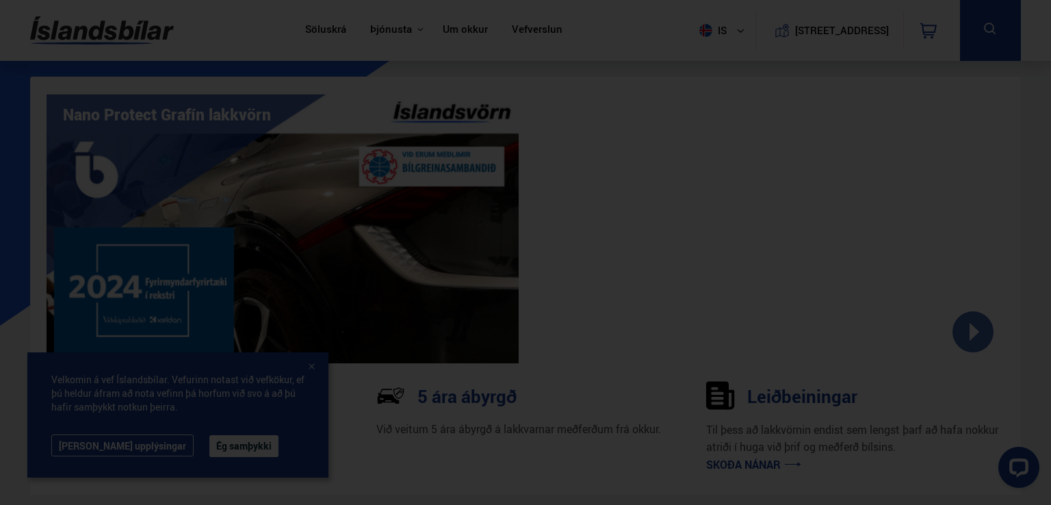
click at [832, 149] on div at bounding box center [525, 252] width 1051 height 505
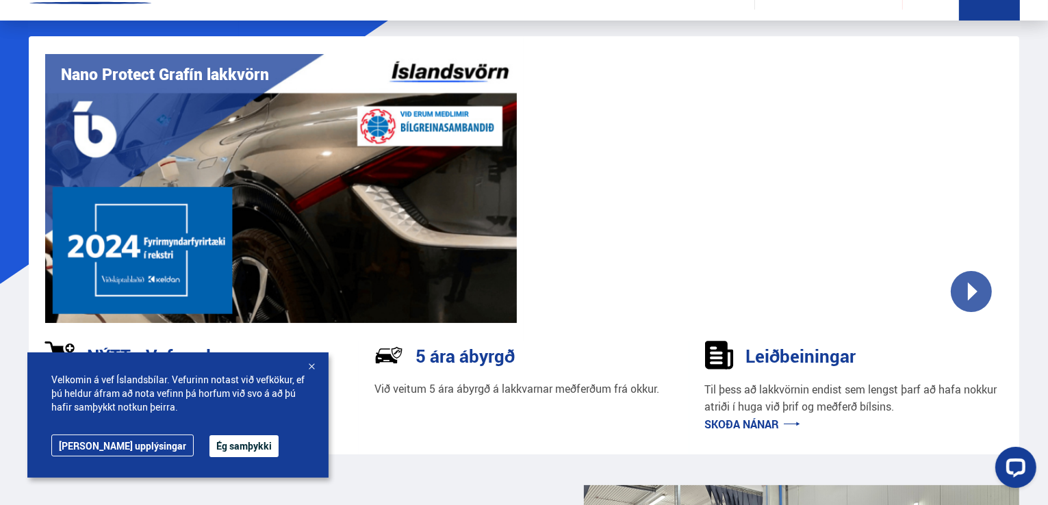
scroll to position [77, 0]
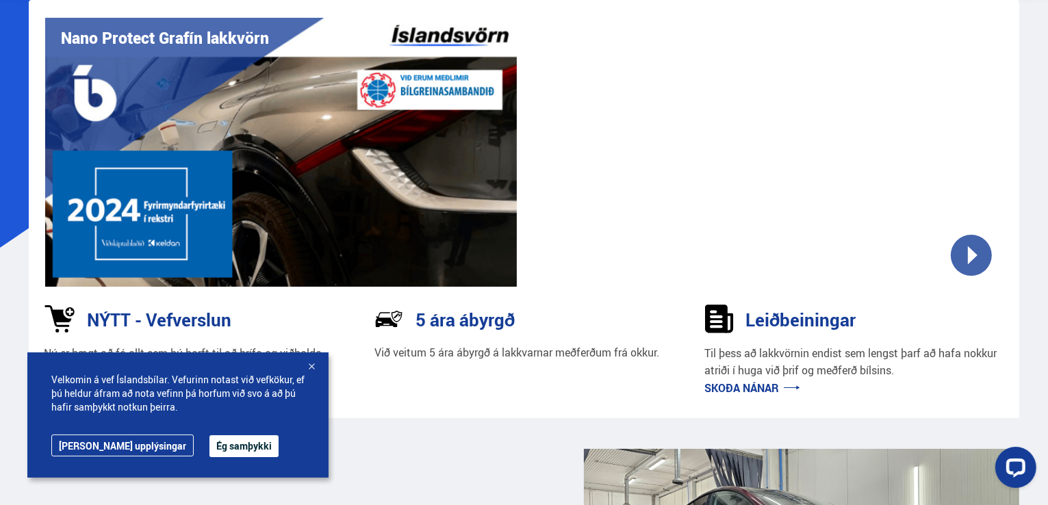
click at [785, 391] on link "Skoða nánar" at bounding box center [752, 388] width 95 height 15
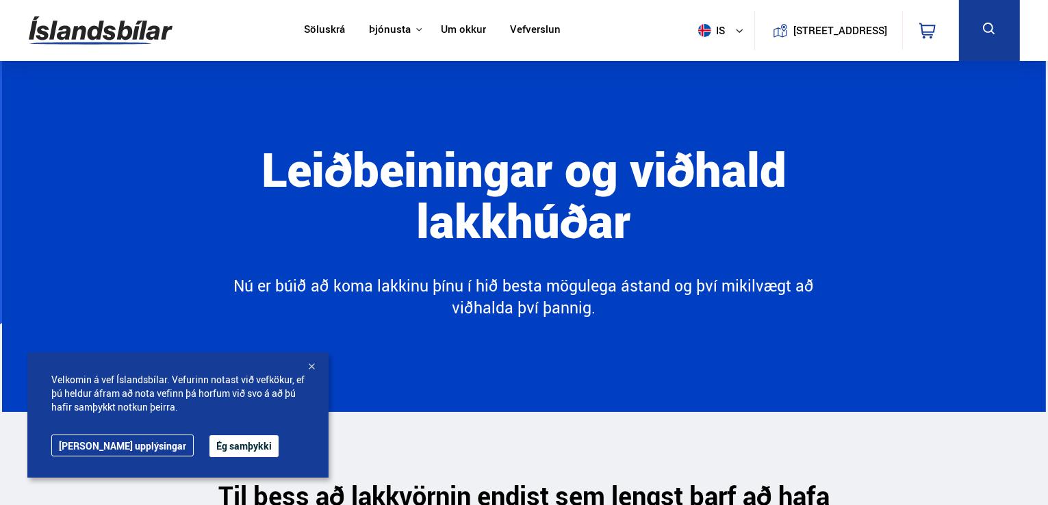
click at [320, 42] on nav "Söluskrá Þjónusta Íslandsbílar Kaupumbila.is Íslandsvörn Leiðbeiningar Um okkur…" at bounding box center [432, 30] width 281 height 61
click at [323, 34] on link "Söluskrá" at bounding box center [324, 30] width 41 height 14
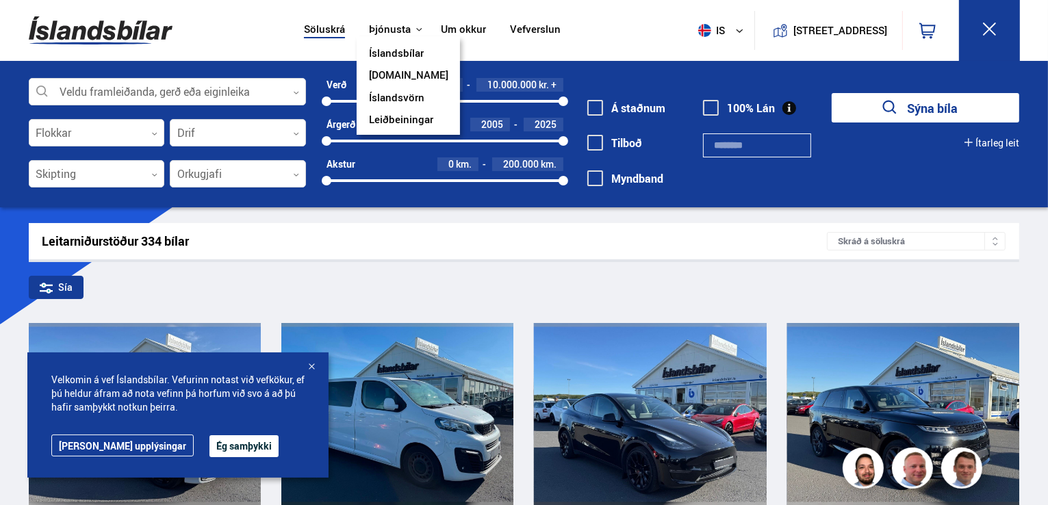
click at [413, 101] on link "Íslandsvörn" at bounding box center [396, 99] width 55 height 14
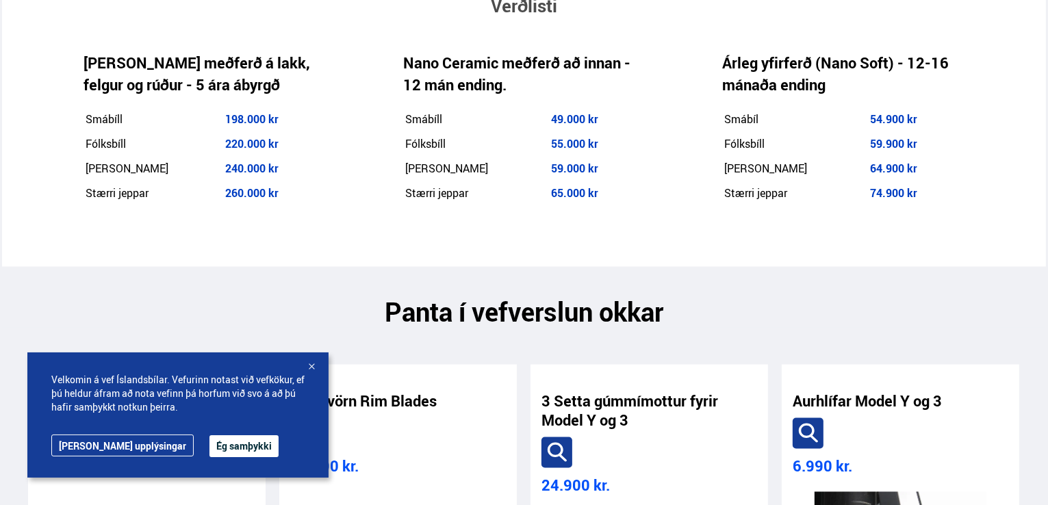
scroll to position [2293, 0]
